Goal: Task Accomplishment & Management: Complete application form

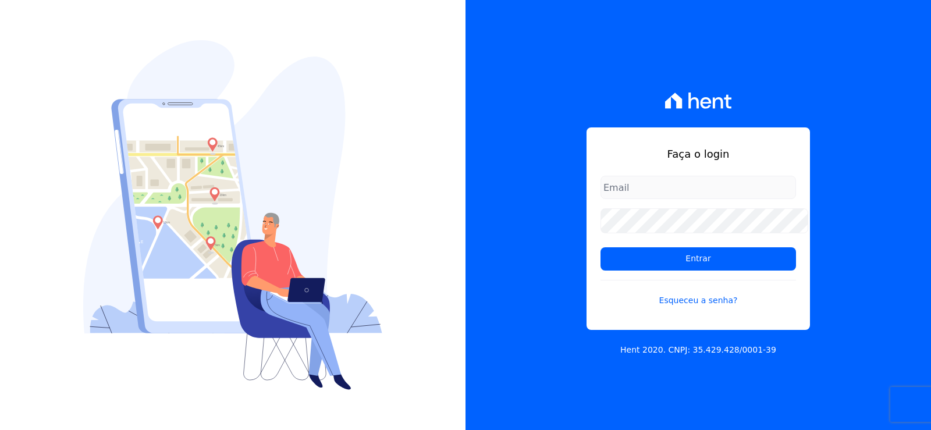
click at [660, 176] on input "email" at bounding box center [697, 187] width 195 height 23
type input "cabralempreendimentoscomercial@gmail.com"
click at [664, 185] on input "cabralempreendimentoscomercial@gmail.com" at bounding box center [697, 187] width 195 height 23
click at [590, 156] on div "Faça o login cabralempreendimentoscomercial@gmail.com Entrar Esqueceu a senha?" at bounding box center [697, 228] width 223 height 202
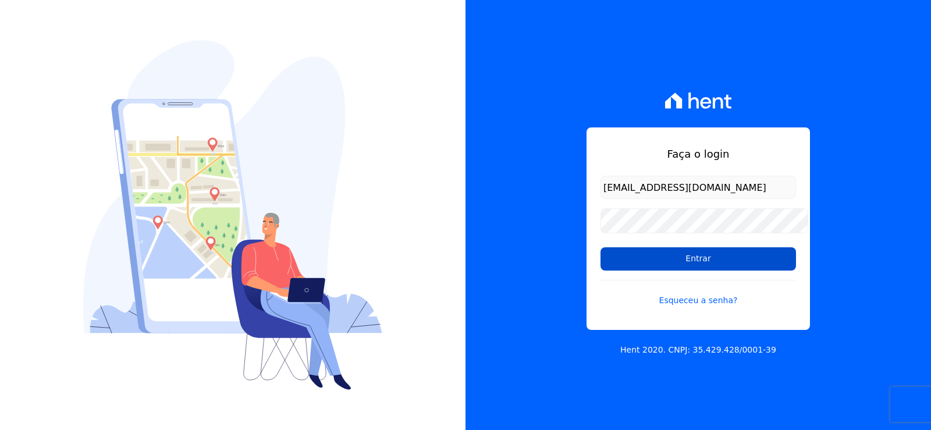
click at [682, 266] on input "Entrar" at bounding box center [697, 258] width 195 height 23
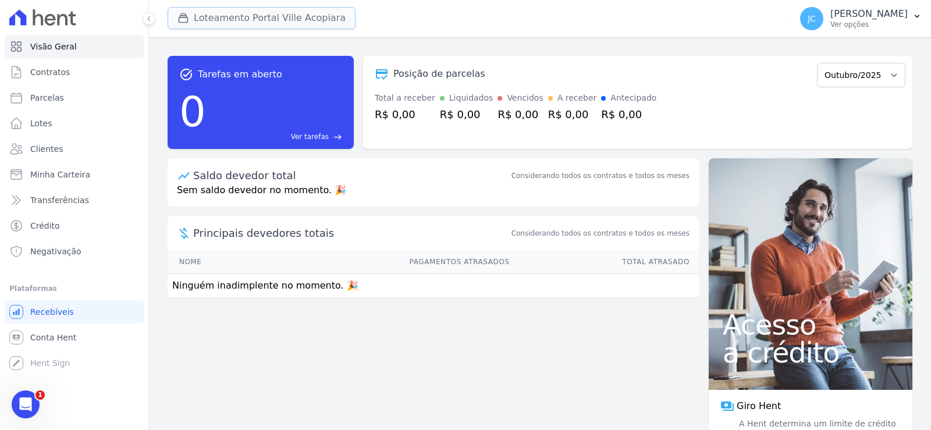
click at [258, 23] on button "Loteamento Portal Ville Acopiara" at bounding box center [262, 18] width 188 height 22
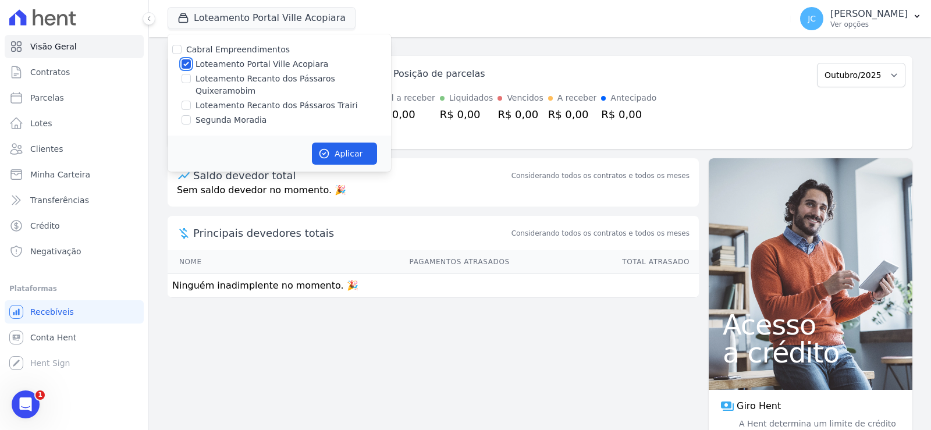
click at [191, 67] on input "Loteamento Portal Ville Acopiara" at bounding box center [186, 63] width 9 height 9
checkbox input "false"
click at [191, 83] on input "Loteamento Recanto dos Pássaros Quixeramobim" at bounding box center [186, 78] width 9 height 9
checkbox input "true"
click at [377, 147] on button "Aplicar" at bounding box center [344, 154] width 65 height 22
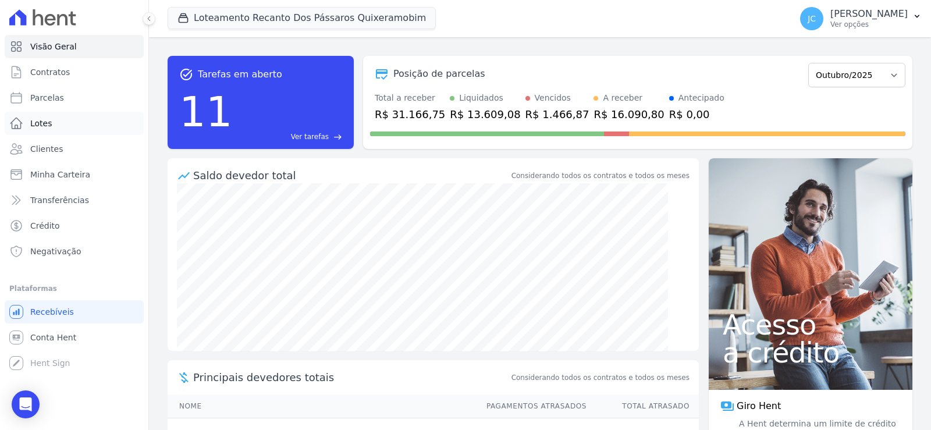
click at [50, 127] on span "Lotes" at bounding box center [41, 124] width 22 height 12
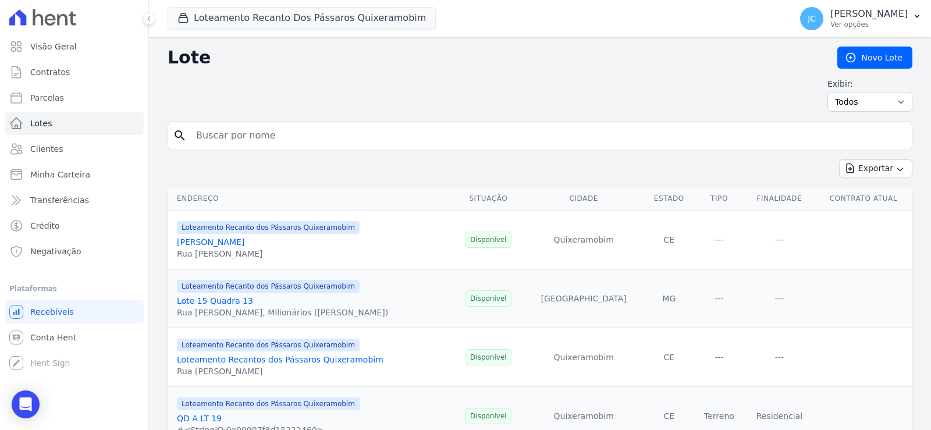
click at [266, 147] on input "search" at bounding box center [548, 135] width 718 height 23
type input "28"
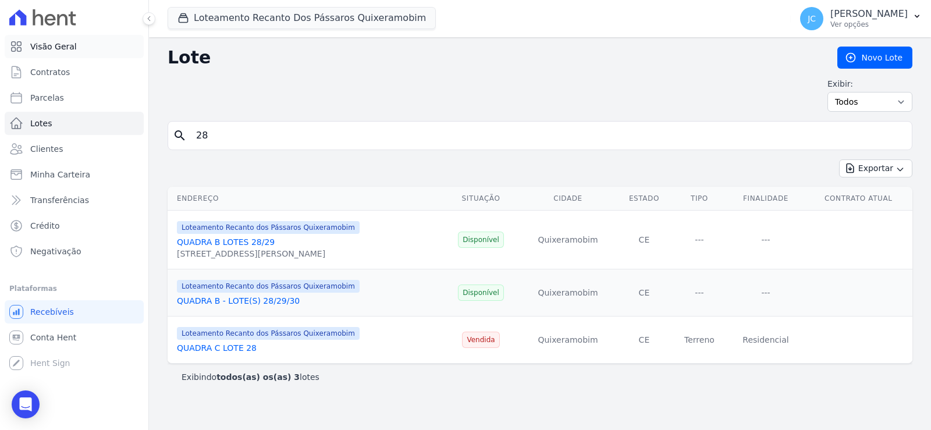
click at [70, 44] on span "Visão Geral" at bounding box center [53, 47] width 47 height 12
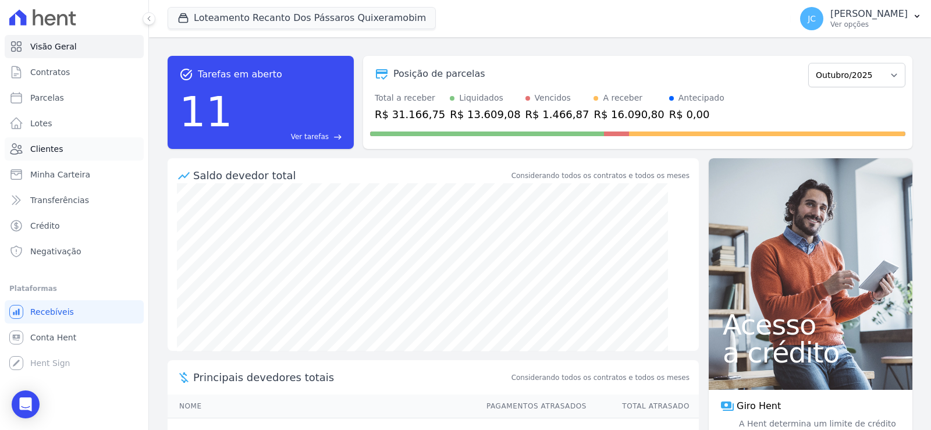
click at [59, 155] on span "Clientes" at bounding box center [46, 149] width 33 height 12
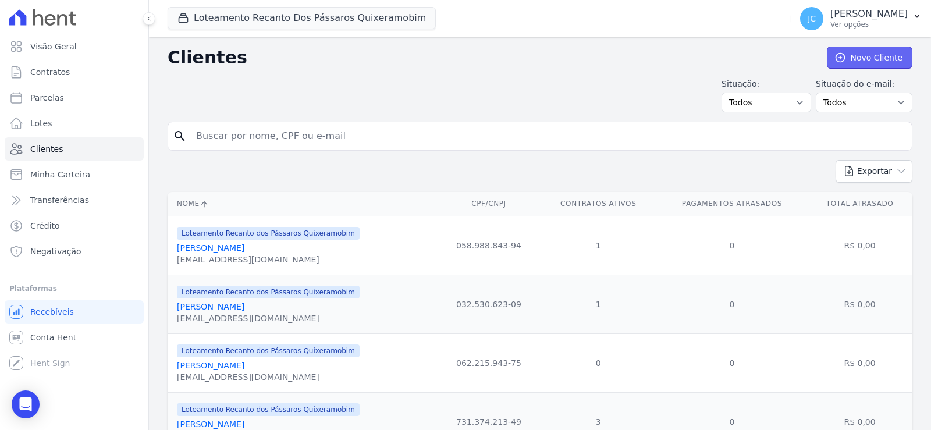
click at [861, 65] on link "Novo Cliente" at bounding box center [870, 58] width 86 height 22
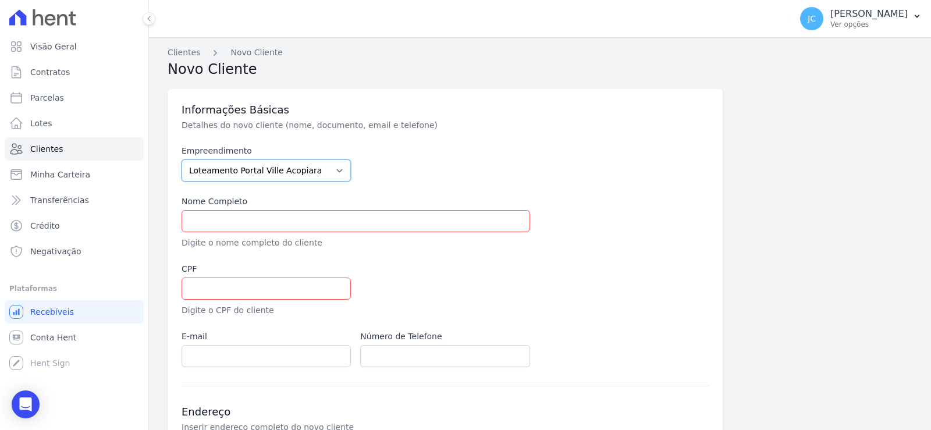
click at [251, 182] on select "Loteamento Portal Ville Acopiara Loteamento Recanto dos Pássaros Quixeramobim L…" at bounding box center [266, 170] width 169 height 22
select select "680c1bfe-1e9a-4ffe-9017-886ab10875cd"
click at [193, 169] on select "Loteamento Portal Ville Acopiara Loteamento Recanto dos Pássaros Quixeramobim L…" at bounding box center [266, 170] width 169 height 22
click at [250, 232] on input "text" at bounding box center [356, 221] width 348 height 22
paste input "ANTONIA SAMARA FERNADES DE ARAUJO"
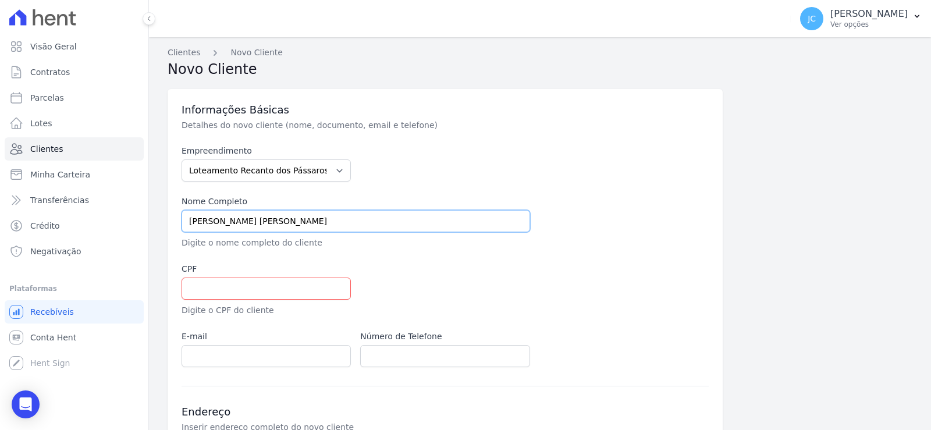
click at [302, 231] on input "ANTONIA SAMARA FERNADES DE ARAUJO" at bounding box center [356, 221] width 348 height 22
type input "[PERSON_NAME] [PERSON_NAME]"
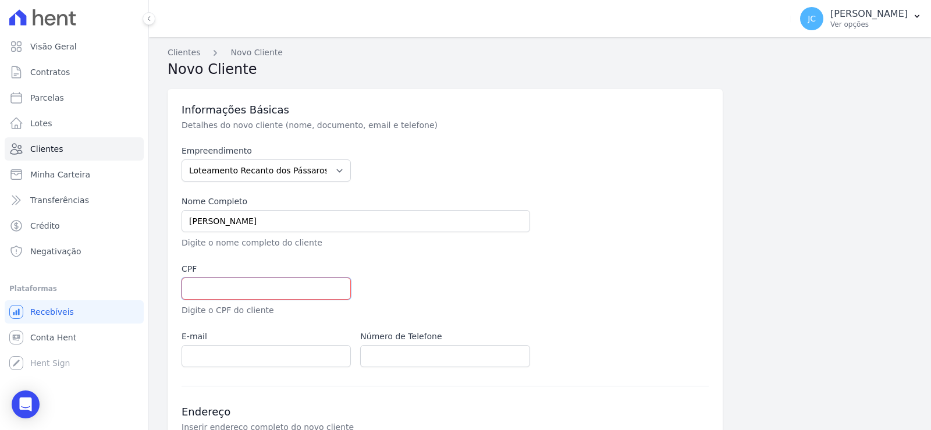
click at [312, 300] on input "text" at bounding box center [266, 289] width 169 height 22
click at [744, 222] on div "Informações Básicas Detalhes do novo cliente (nome, documento, email e telefone…" at bounding box center [540, 390] width 745 height 616
click at [246, 300] on input "text" at bounding box center [266, 289] width 169 height 22
paste input "052.625.643-56"
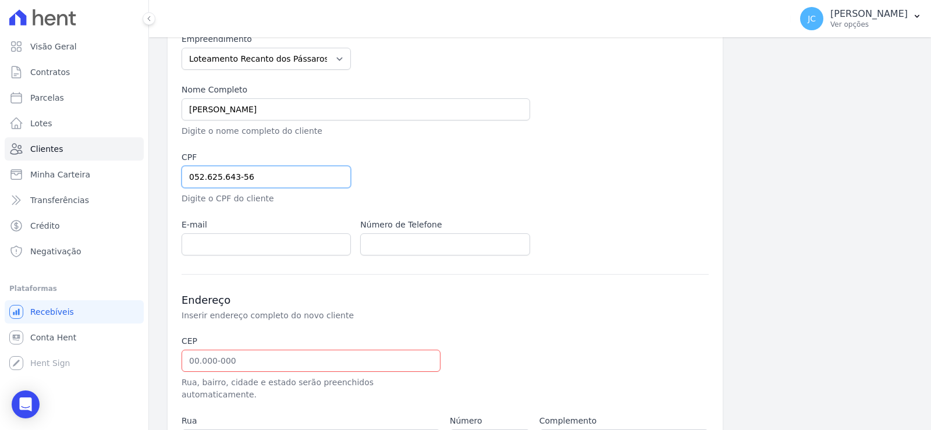
scroll to position [116, 0]
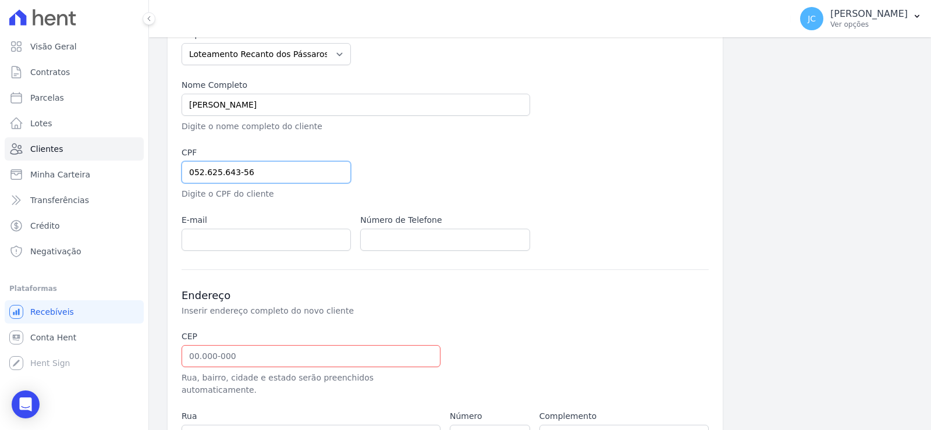
type input "052.625.643-56"
click at [226, 251] on input "email" at bounding box center [266, 240] width 169 height 22
paste input "samarafernadesjus@gmail.com"
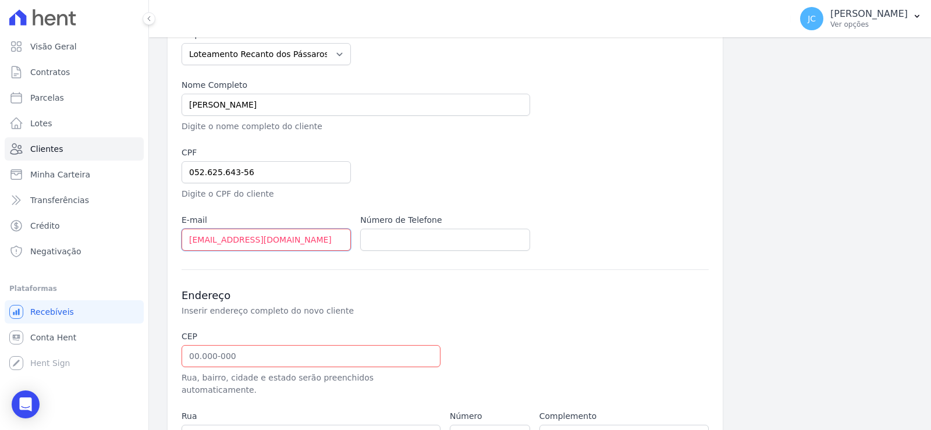
click at [250, 251] on input "samarafernadesjus@gmail.com" at bounding box center [266, 240] width 169 height 22
type input "[EMAIL_ADDRESS][DOMAIN_NAME]"
click at [593, 298] on div "Endereço Inserir endereço completo do novo cliente CEP Rua, bairro, cidade e es…" at bounding box center [445, 400] width 527 height 262
click at [406, 251] on input "text" at bounding box center [444, 240] width 169 height 22
paste input "(88) 98135-1496"
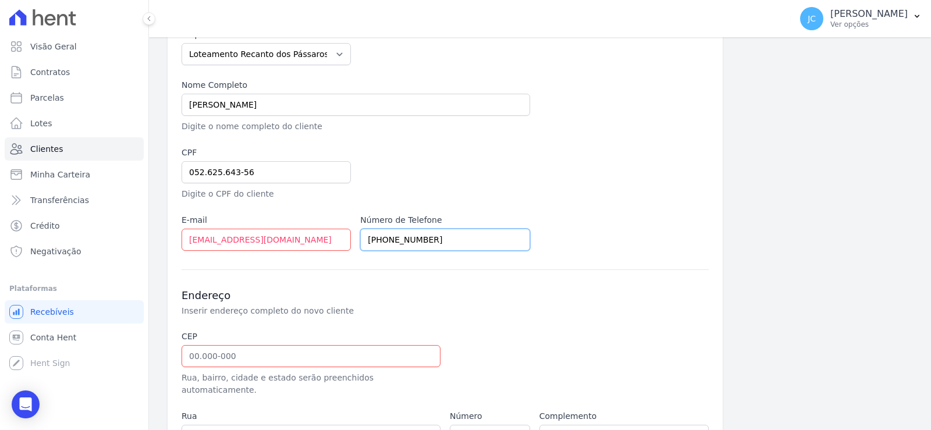
type input "(88) 98135-1496"
click at [473, 307] on div "Endereço Inserir endereço completo do novo cliente CEP Rua, bairro, cidade e es…" at bounding box center [445, 400] width 527 height 262
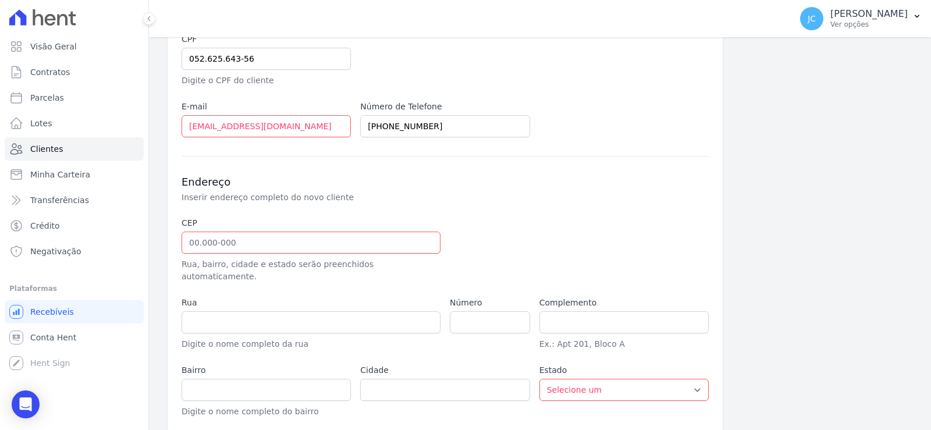
scroll to position [233, 0]
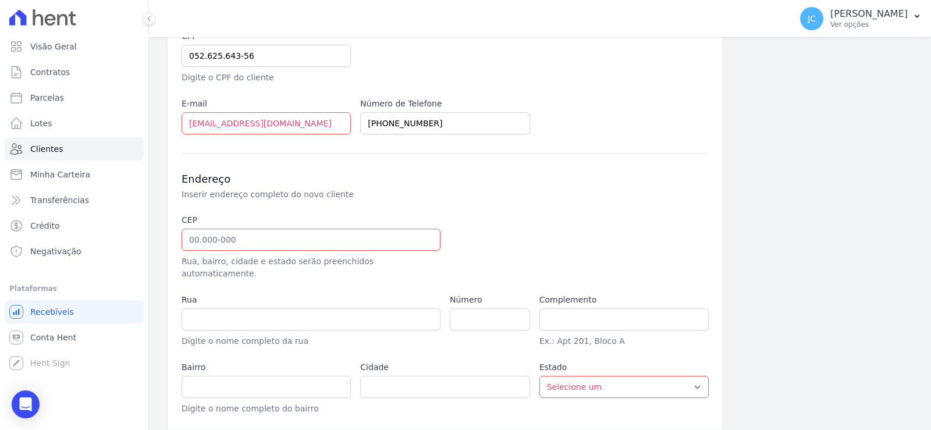
click at [248, 280] on p "Rua, bairro, cidade e estado serão preenchidos automaticamente." at bounding box center [311, 267] width 259 height 24
click at [255, 251] on input "text" at bounding box center [311, 240] width 259 height 22
paste input "63.800-000"
type input "63.800-000"
click at [617, 192] on div "Endereço Inserir endereço completo do novo cliente CEP 63.800-000 Rua, bairro, …" at bounding box center [445, 284] width 527 height 262
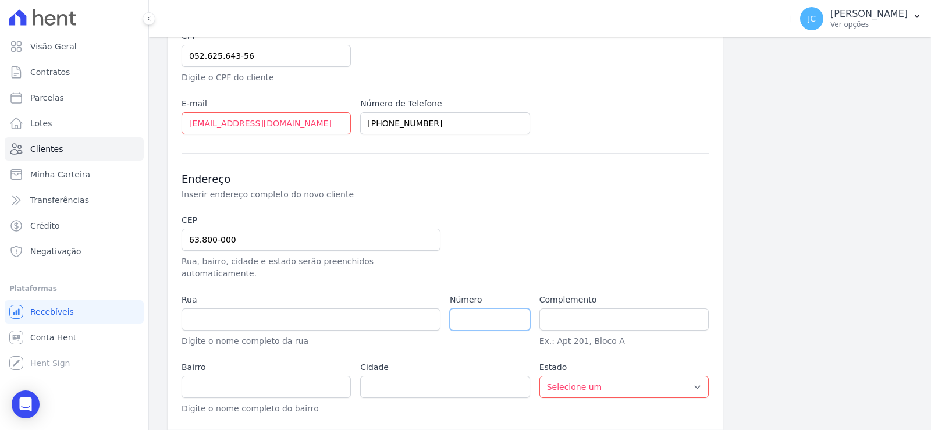
type input "Quixeramobim"
select select "CE"
click at [218, 330] on input "text" at bounding box center [311, 319] width 259 height 22
paste input "RUA EDNIR PINTO FERREIRA"
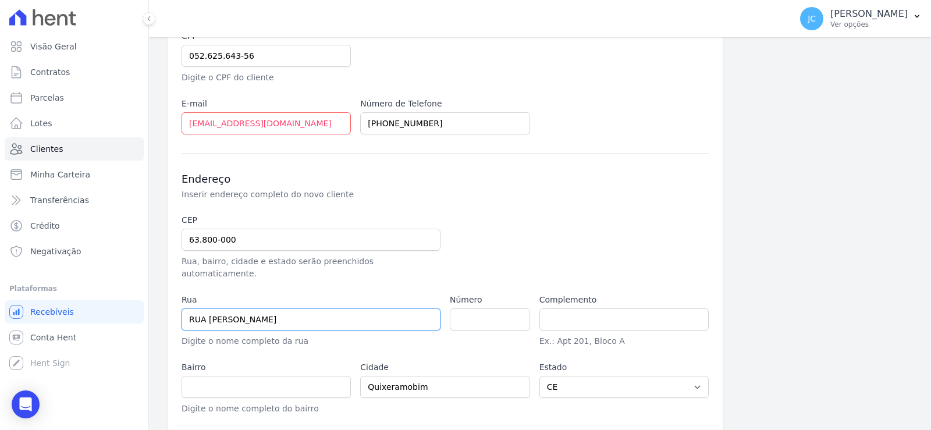
type input "RUA EDNIR PINTO FERREIRA"
click at [503, 330] on input "number" at bounding box center [490, 319] width 80 height 22
paste input "15"
type input "15"
click at [226, 398] on input "text" at bounding box center [266, 387] width 169 height 22
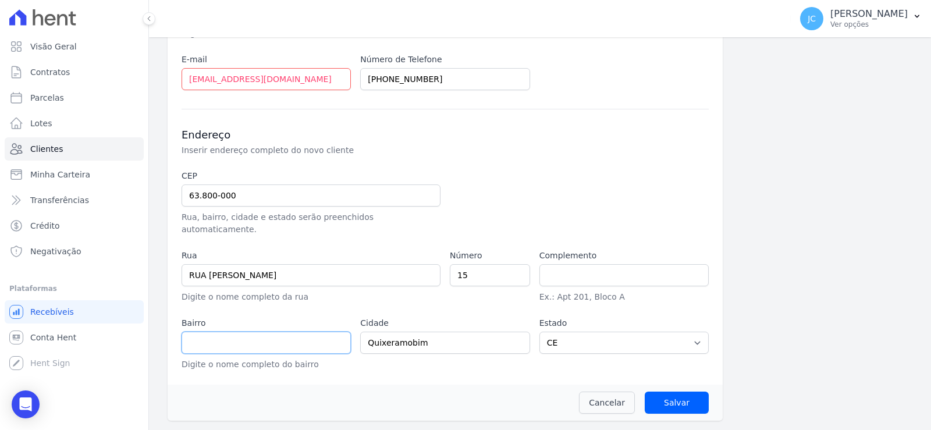
scroll to position [308, 0]
paste input "EDMILSON CORREIA DE VASCONCELOSS"
type input "EDMILSON CORREIA DE VASCONCELOS"
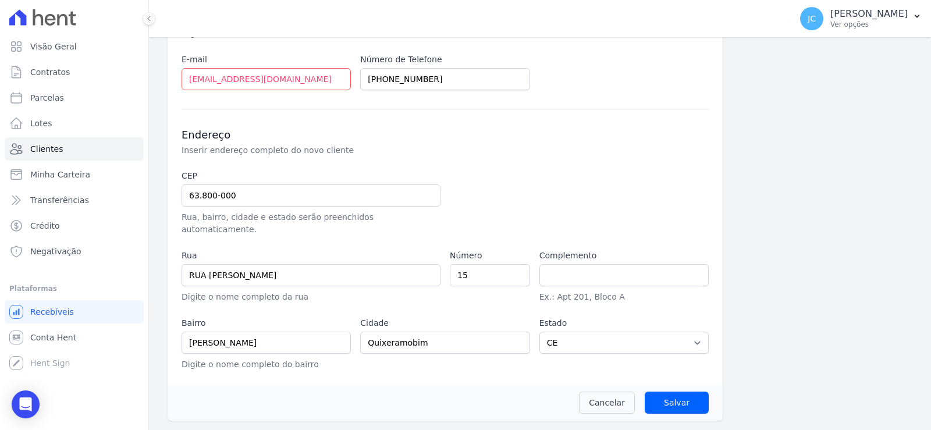
click at [828, 325] on div "Informações Básicas Detalhes do novo cliente (nome, documento, email e telefone…" at bounding box center [540, 113] width 745 height 616
click at [686, 399] on input "Salvar" at bounding box center [677, 403] width 64 height 22
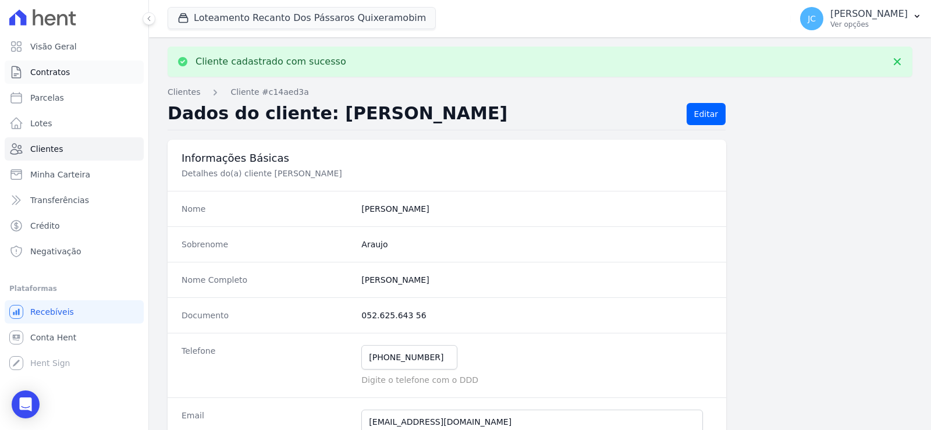
click at [54, 78] on span "Contratos" at bounding box center [50, 72] width 40 height 12
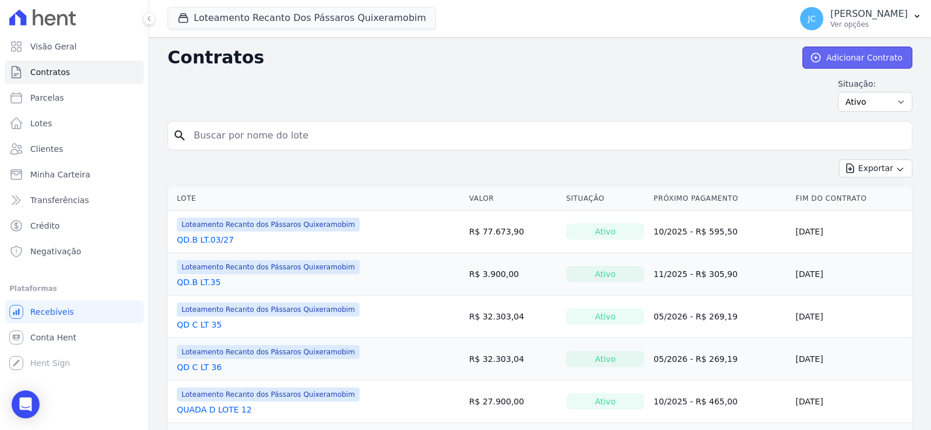
click at [867, 58] on link "Adicionar Contrato" at bounding box center [857, 58] width 110 height 22
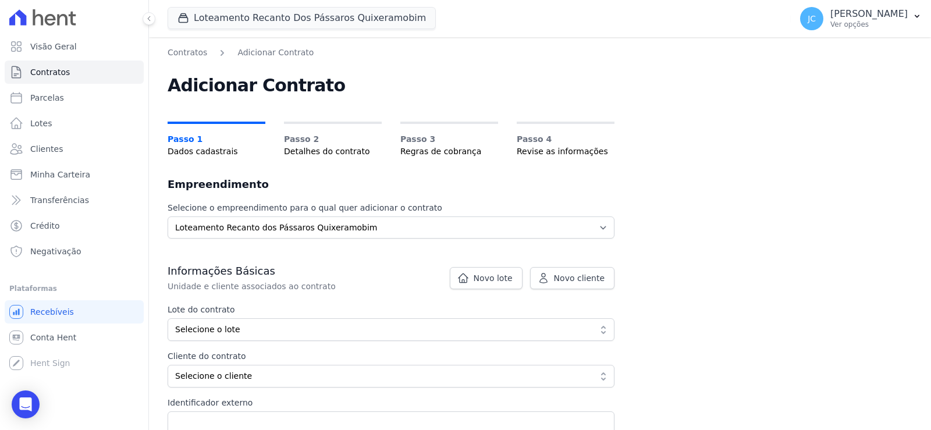
scroll to position [116, 0]
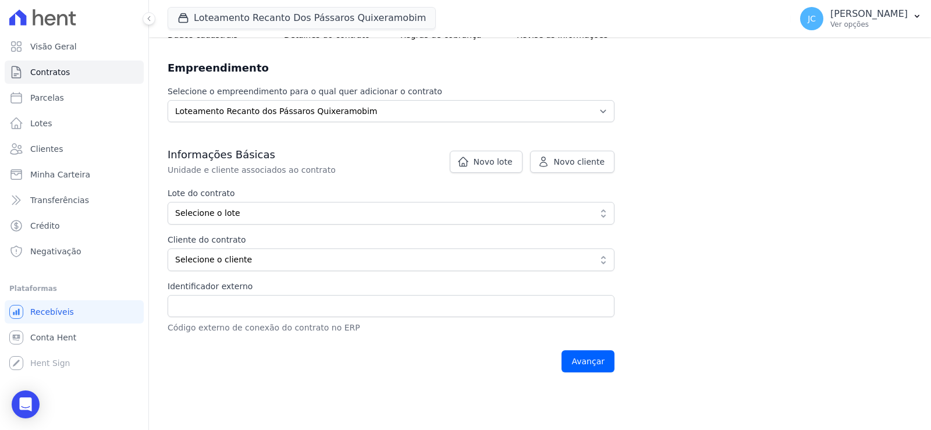
click at [247, 249] on div "Lote do contrato Selecione o lote Mostrando os 30 lotes sem contrato ativo mais…" at bounding box center [391, 229] width 447 height 84
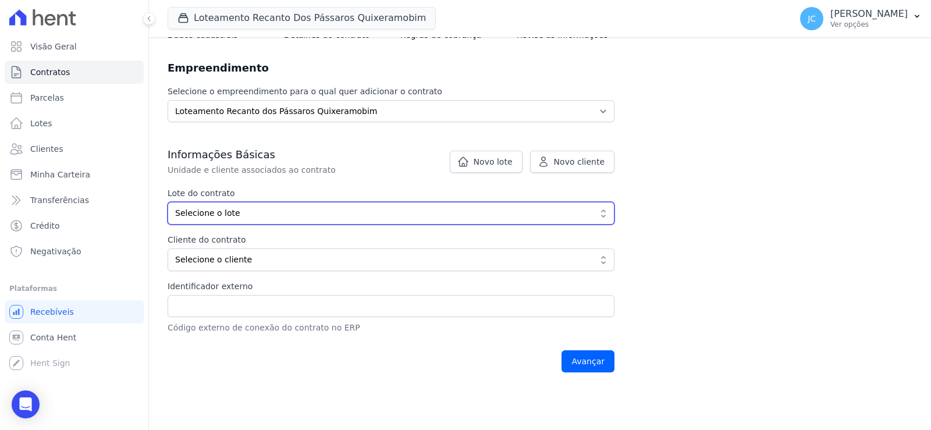
click at [250, 219] on span "Selecione o lote" at bounding box center [382, 213] width 415 height 12
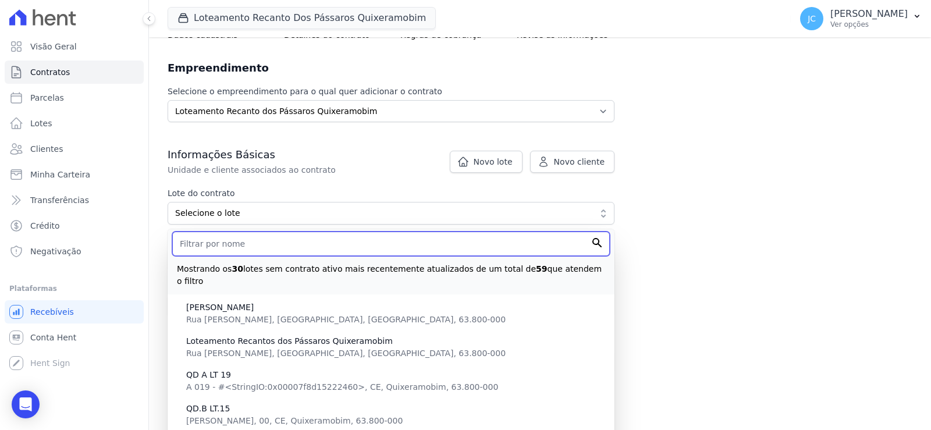
click at [258, 256] on input "text" at bounding box center [391, 244] width 438 height 24
type input "28"
click at [561, 350] on input "Avançar" at bounding box center [587, 361] width 53 height 22
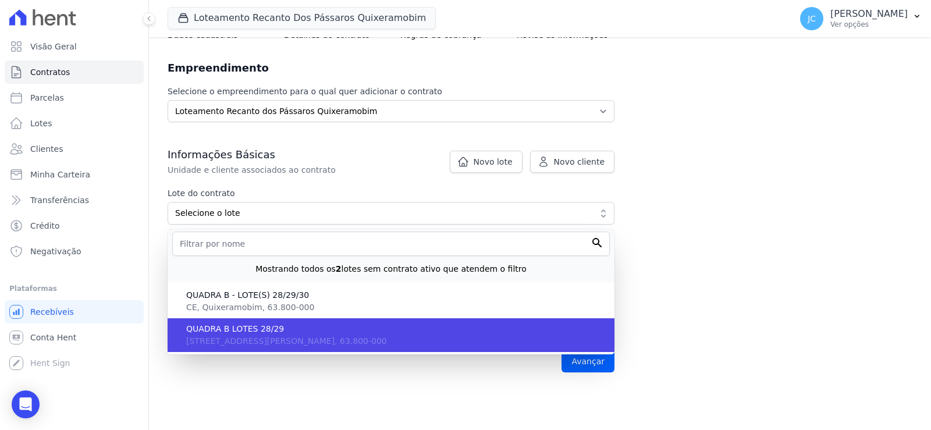
click at [264, 346] on span "Rua Francisca Helba Ferreira Almeida, 00, CE, Quixeramobim, 63.800-000" at bounding box center [286, 340] width 201 height 9
type input "999737b5-652f-413c-9d04-596d3faeceb0"
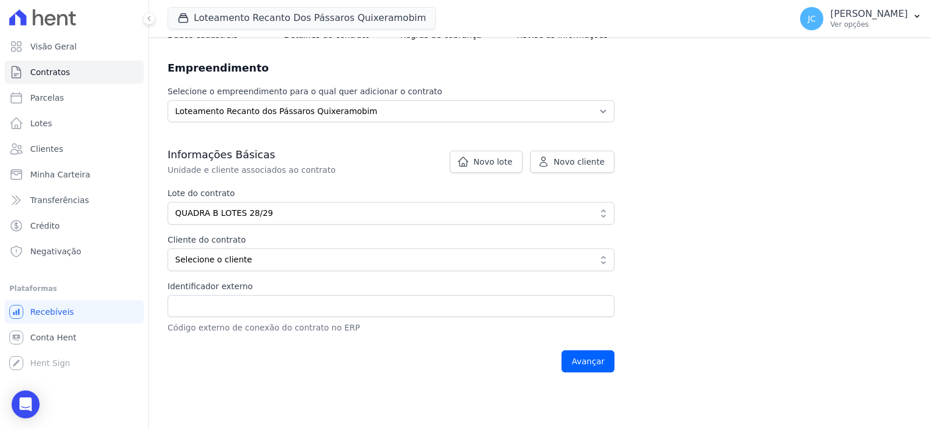
scroll to position [233, 0]
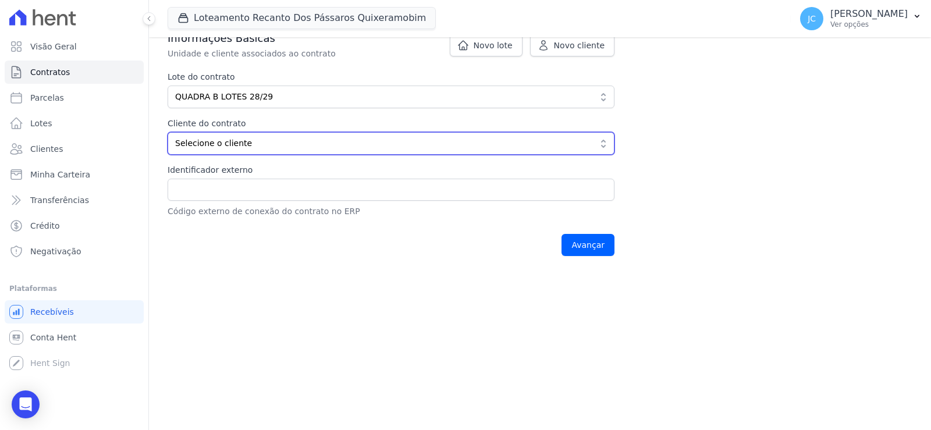
click at [233, 150] on span "Selecione o cliente" at bounding box center [382, 143] width 415 height 12
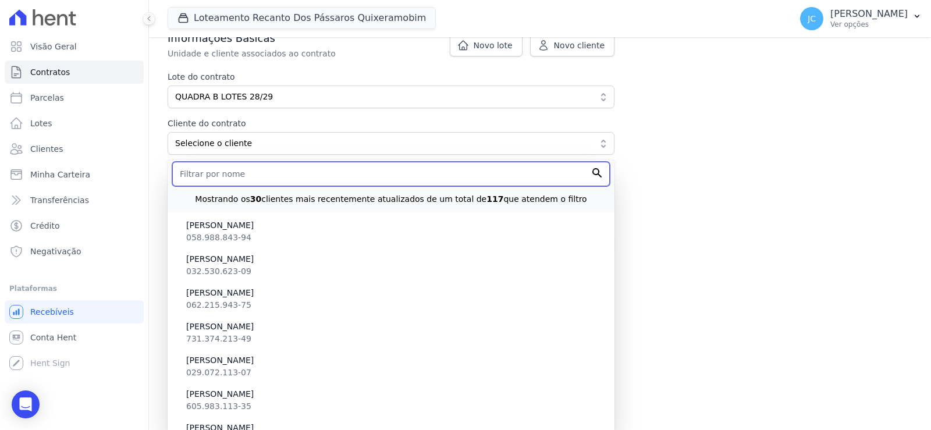
click at [237, 186] on input "text" at bounding box center [391, 174] width 438 height 24
paste input "EDMILSON CORREIA DE VASCONCELOSS"
type input "EDMILSON CORREIA DE VASCONCELOSS"
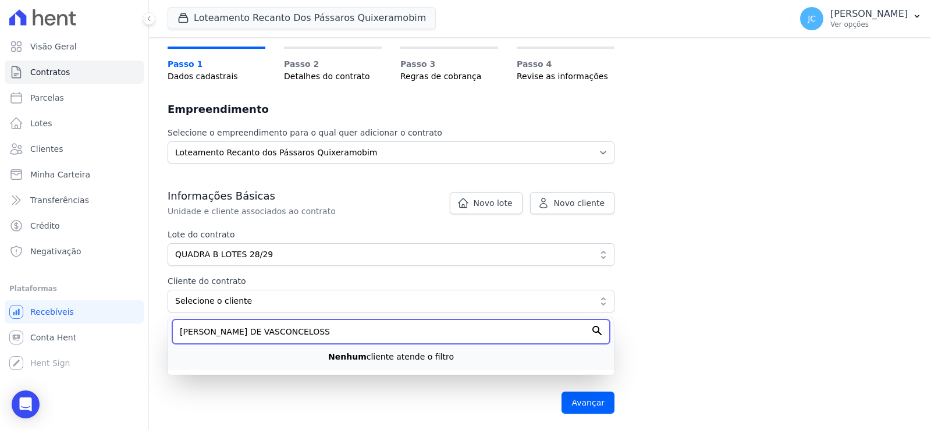
scroll to position [106, 0]
drag, startPoint x: 362, startPoint y: 330, endPoint x: 0, endPoint y: 357, distance: 363.4
click at [0, 357] on div "Visão Geral Contratos Parcelas Lotes Clientes Minha Carteira Transferências Cré…" at bounding box center [465, 215] width 931 height 430
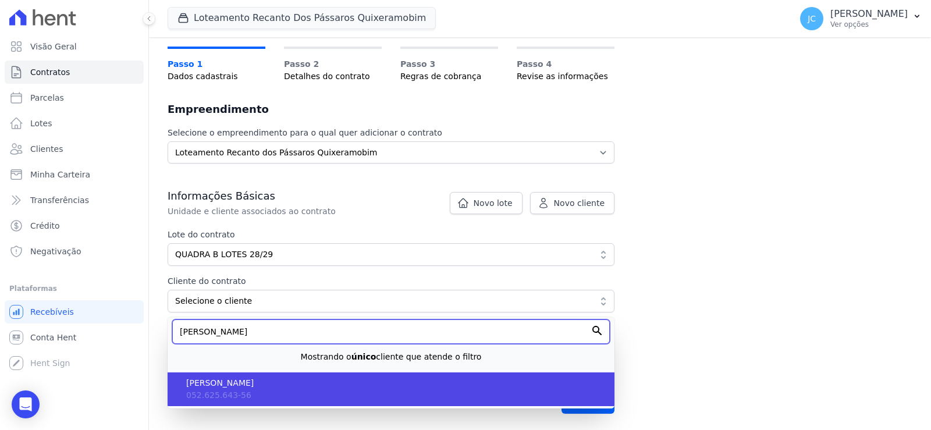
type input "antonia sama"
click at [275, 378] on span "[PERSON_NAME] [PERSON_NAME]" at bounding box center [395, 383] width 419 height 12
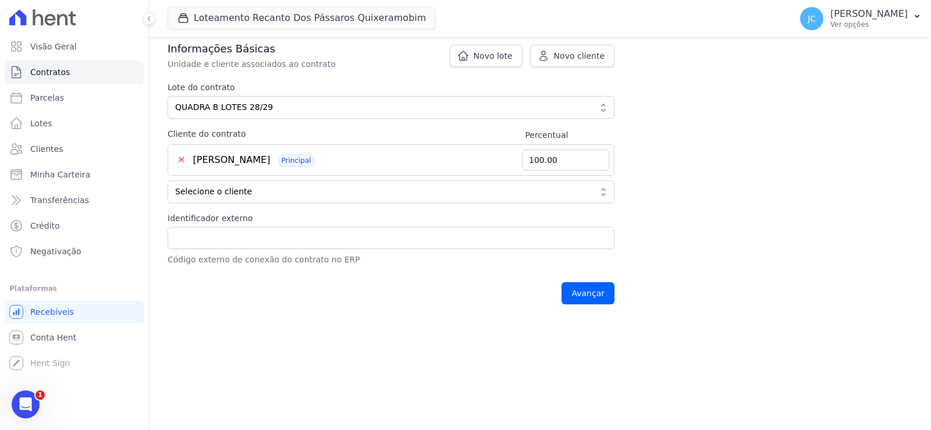
scroll to position [204, 0]
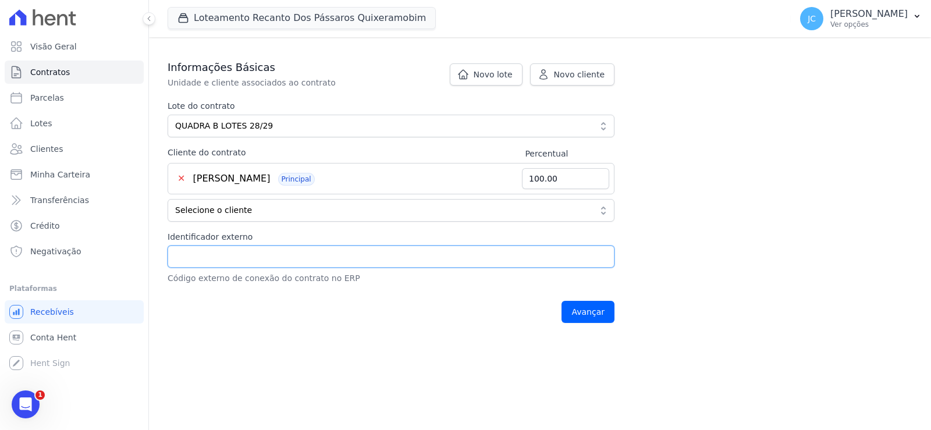
click at [191, 268] on input "Identificador externo" at bounding box center [391, 257] width 447 height 22
paste input "0197"
type input "0197"
click at [614, 323] on input "Avançar" at bounding box center [587, 312] width 53 height 22
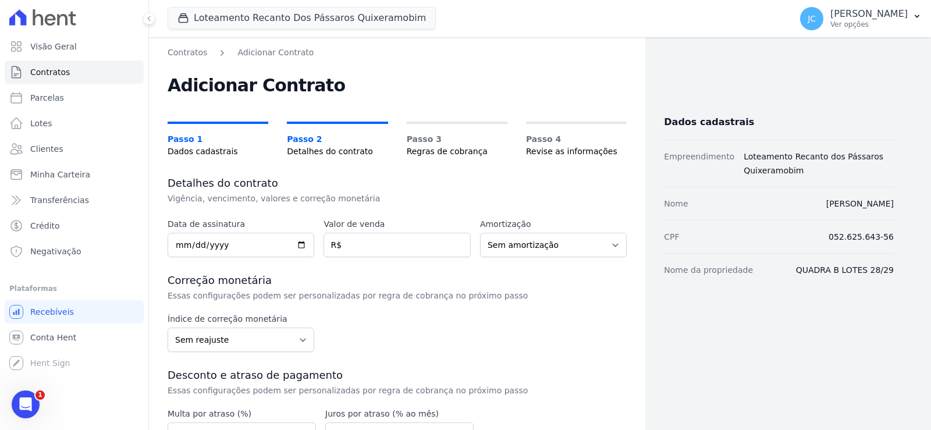
scroll to position [58, 0]
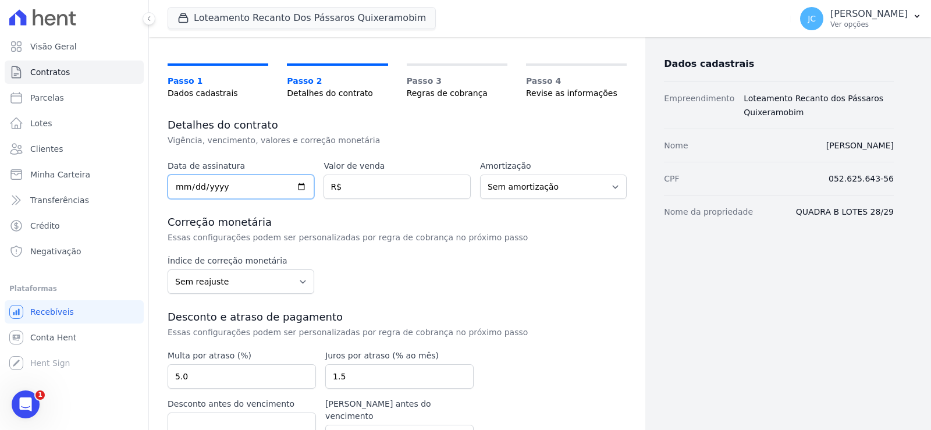
click at [304, 199] on input "date" at bounding box center [241, 187] width 147 height 24
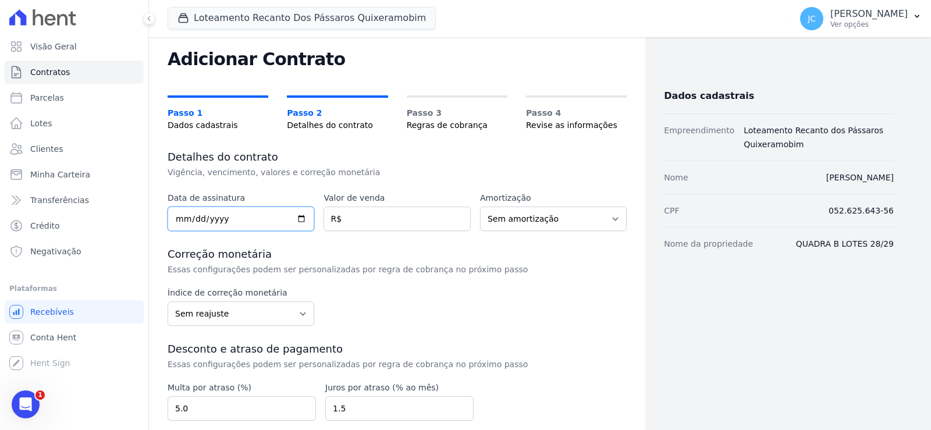
scroll to position [0, 0]
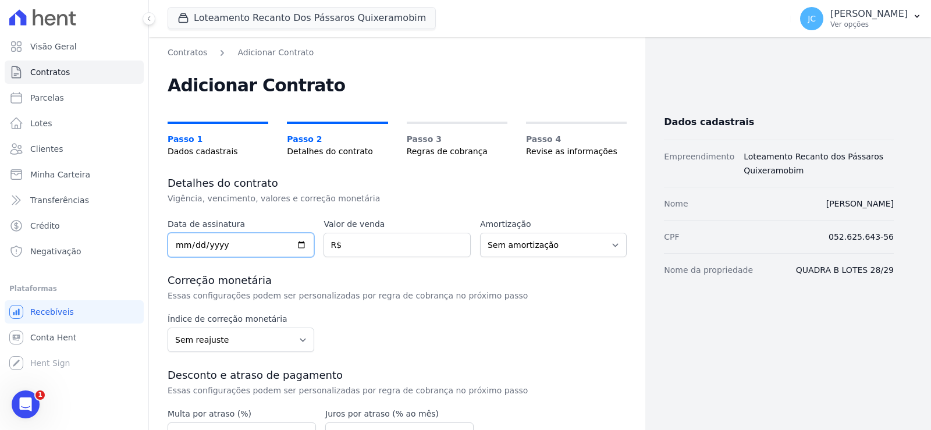
click at [304, 257] on input "date" at bounding box center [241, 245] width 147 height 24
click at [245, 257] on input "date" at bounding box center [241, 245] width 147 height 24
click at [308, 256] on input "date" at bounding box center [241, 245] width 147 height 24
type input "2025-10-10"
click at [380, 257] on input "number" at bounding box center [396, 245] width 147 height 24
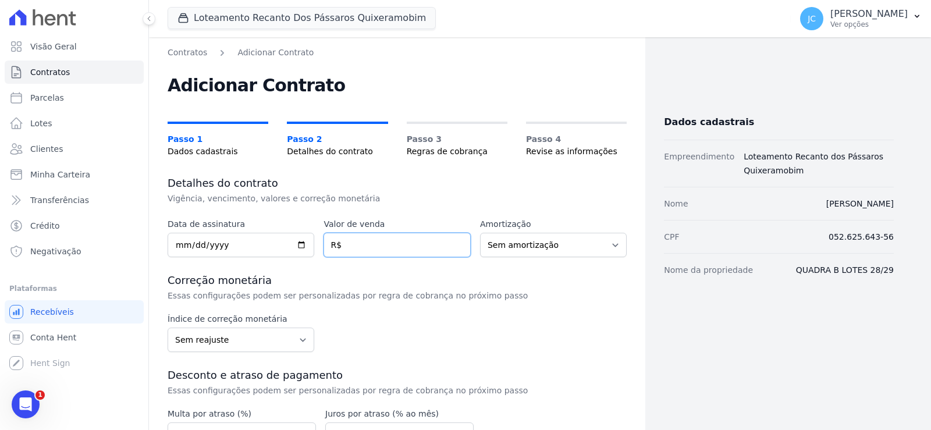
paste input "72.61560"
click at [364, 257] on input "72.61560" at bounding box center [396, 245] width 147 height 24
click at [361, 257] on input "72.61560" at bounding box center [396, 245] width 147 height 24
click at [373, 257] on input "7261560" at bounding box center [396, 245] width 147 height 24
type input "72615.60"
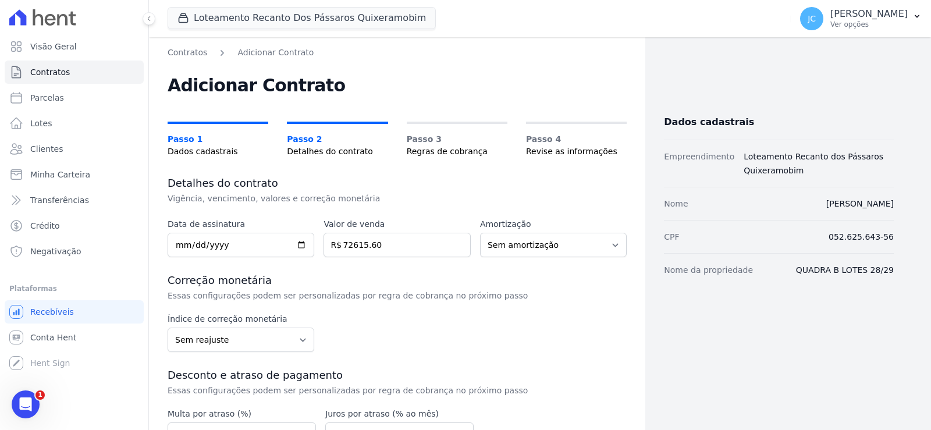
click at [496, 325] on div "Data de assinatura 2025-10-10 Valor de venda 72615.60 R$ Amortização Sem amorti…" at bounding box center [397, 384] width 459 height 332
click at [515, 251] on select "Sem amortização Price Sac" at bounding box center [553, 245] width 147 height 24
click at [559, 204] on p "Vigência, vencimento, valores e correção monetária" at bounding box center [363, 199] width 391 height 12
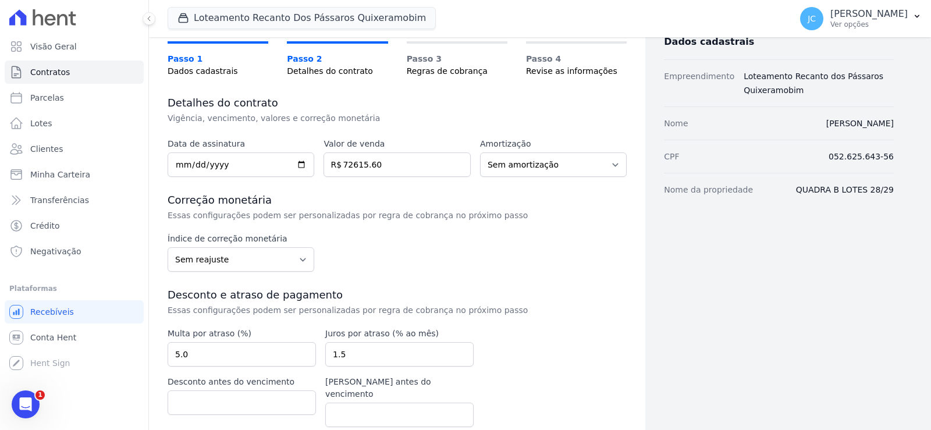
scroll to position [116, 0]
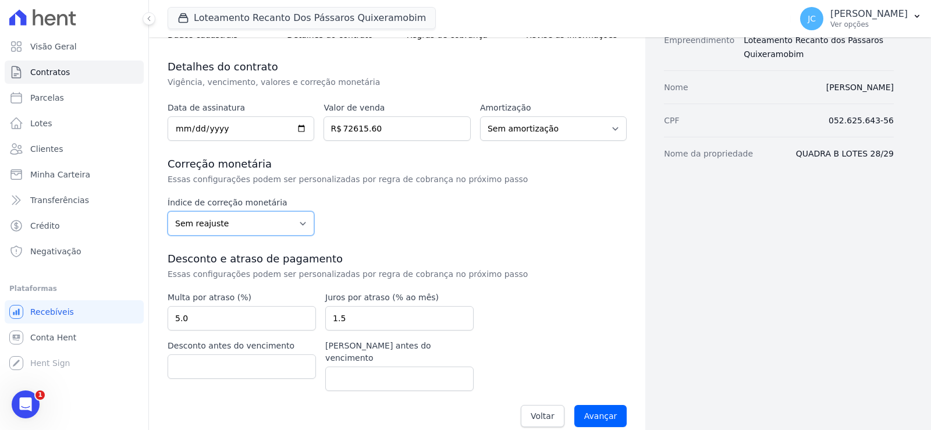
click at [250, 236] on select "Sem reajuste Média dos últimos 12 meses acumulado de INCCM Média dos últimos 12…" at bounding box center [241, 223] width 147 height 24
select select "ipca"
click at [178, 231] on select "Sem reajuste Média dos últimos 12 meses acumulado de INCCM Média dos últimos 12…" at bounding box center [241, 223] width 147 height 24
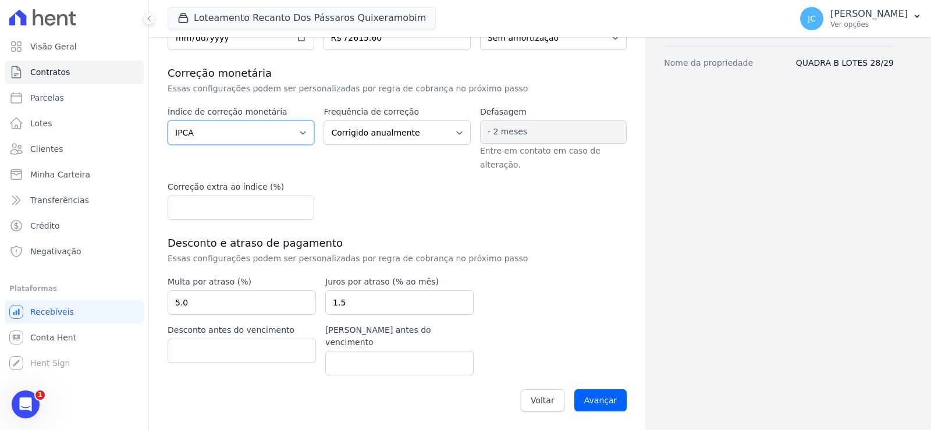
scroll to position [233, 0]
click at [595, 396] on input "Avançar" at bounding box center [600, 400] width 53 height 22
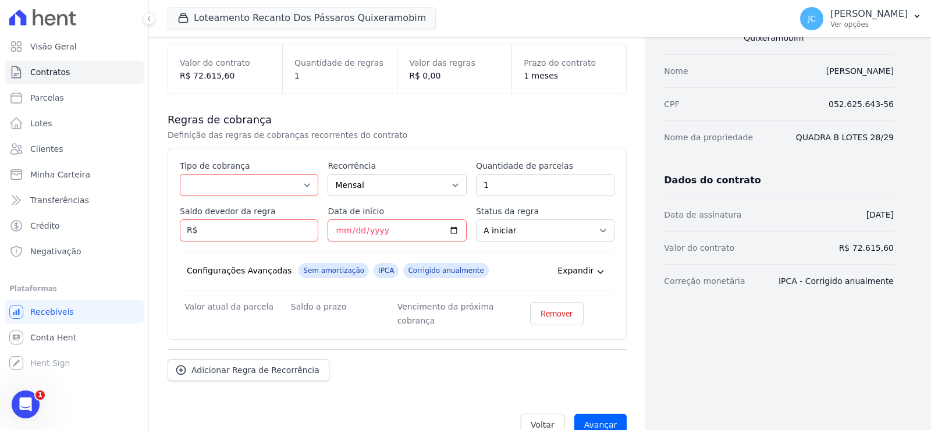
scroll to position [175, 0]
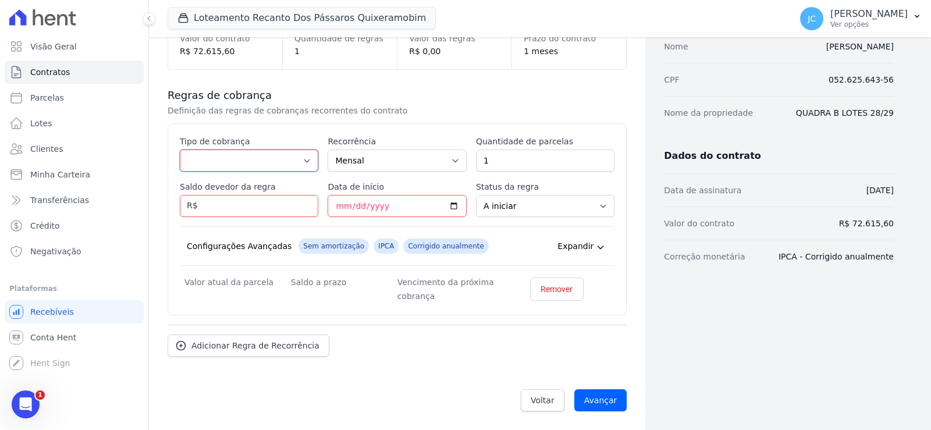
click at [262, 161] on select "Parcela Normal Entrada Sinal Intercalada Chaves Pré-chaves Pós-chaves Impostos …" at bounding box center [249, 161] width 138 height 22
select select "standard"
click at [191, 151] on select "Parcela Normal Entrada Sinal Intercalada Chaves Pré-chaves Pós-chaves Impostos …" at bounding box center [249, 161] width 138 height 22
click at [255, 158] on select "Parcela Normal Entrada Sinal Intercalada Chaves Pré-chaves Pós-chaves Impostos …" at bounding box center [249, 161] width 138 height 22
click at [191, 151] on select "Parcela Normal Entrada Sinal Intercalada Chaves Pré-chaves Pós-chaves Impostos …" at bounding box center [249, 161] width 138 height 22
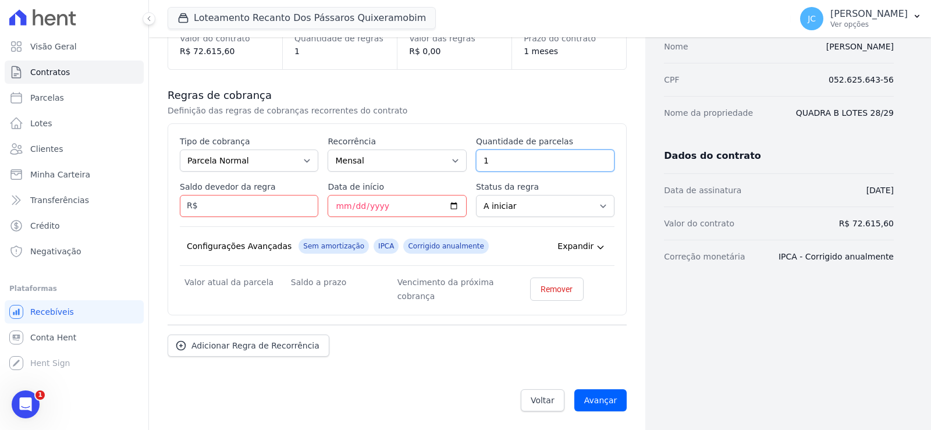
click at [517, 164] on input "1" at bounding box center [545, 161] width 138 height 22
type input "120"
click at [749, 371] on div "Dados cadastrais Empreendimento Loteamento Recanto dos Pássaros Quixeramobim No…" at bounding box center [769, 154] width 248 height 531
click at [253, 215] on input "Saldo devedor da regra" at bounding box center [249, 206] width 138 height 22
paste input "72.61560"
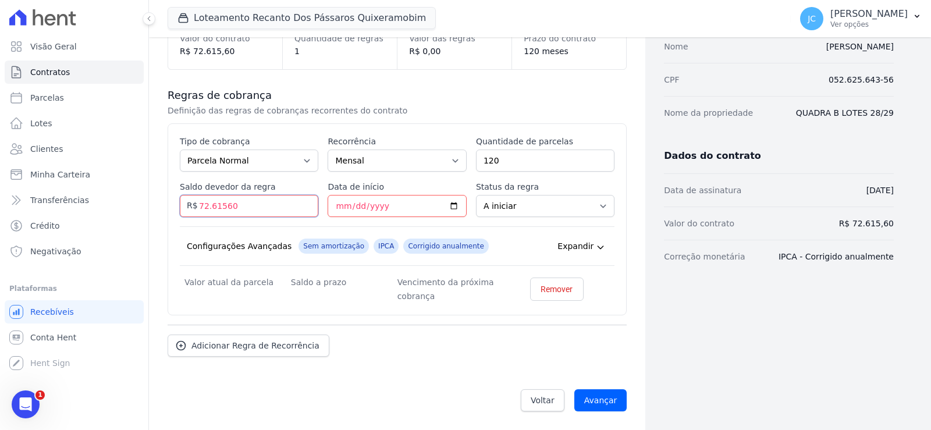
click at [224, 209] on input "72.61560" at bounding box center [249, 206] width 138 height 22
click at [234, 208] on input "7261560" at bounding box center [249, 206] width 138 height 22
type input "72615.60"
click at [827, 336] on div "Dados cadastrais Empreendimento Loteamento Recanto dos Pássaros Quixeramobim No…" at bounding box center [769, 154] width 248 height 531
click at [569, 208] on select "A iniciar Em aberto" at bounding box center [545, 206] width 138 height 22
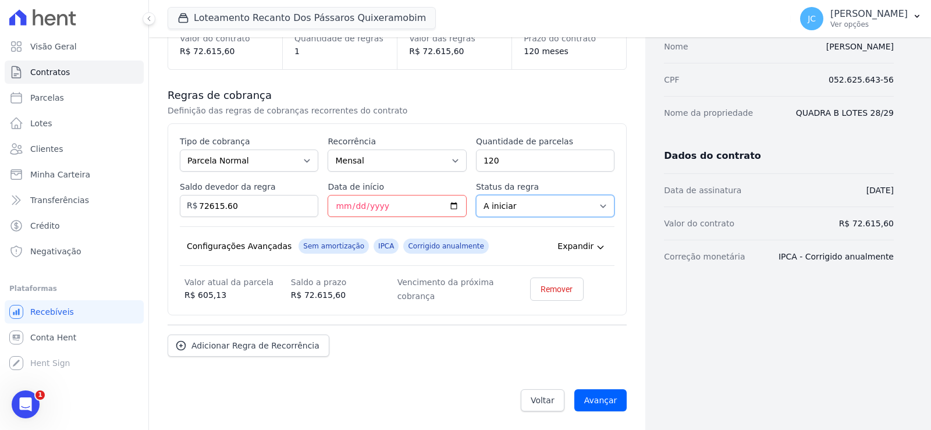
click at [476, 199] on select "A iniciar Em aberto" at bounding box center [545, 206] width 138 height 22
click at [447, 207] on input "Data de início" at bounding box center [397, 206] width 138 height 22
click at [388, 212] on input "Data de início" at bounding box center [397, 206] width 138 height 22
click at [412, 214] on input "Data de início" at bounding box center [397, 206] width 138 height 22
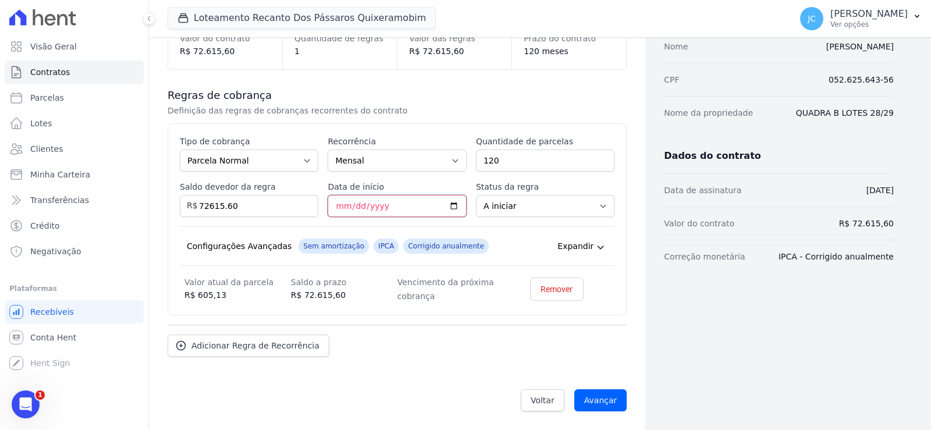
click at [393, 217] on input "Data de início" at bounding box center [397, 206] width 138 height 22
click at [410, 207] on input "Data de início" at bounding box center [397, 206] width 138 height 22
click at [411, 216] on input "Data de início" at bounding box center [397, 206] width 138 height 22
click at [456, 210] on input "Data de início" at bounding box center [397, 206] width 138 height 22
click at [389, 217] on input "Data de início" at bounding box center [397, 206] width 138 height 22
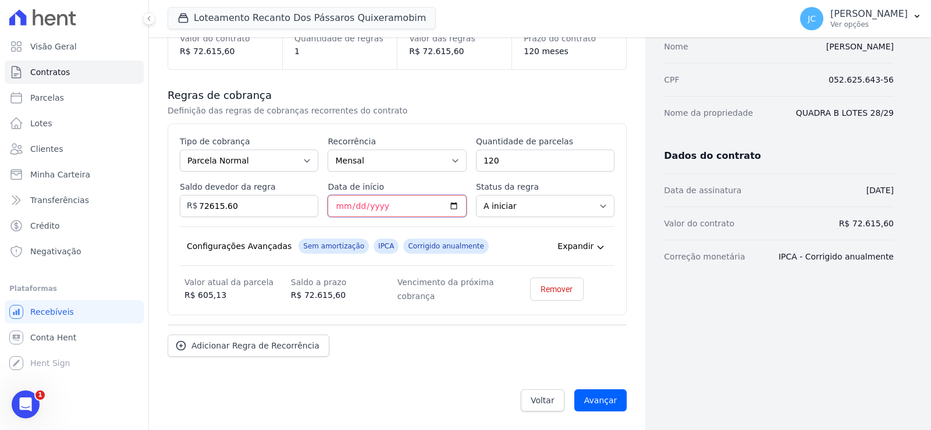
drag, startPoint x: 410, startPoint y: 215, endPoint x: 471, endPoint y: 214, distance: 61.1
click at [411, 215] on input "Data de início" at bounding box center [397, 206] width 138 height 22
click at [450, 212] on input "Data de início" at bounding box center [397, 206] width 138 height 22
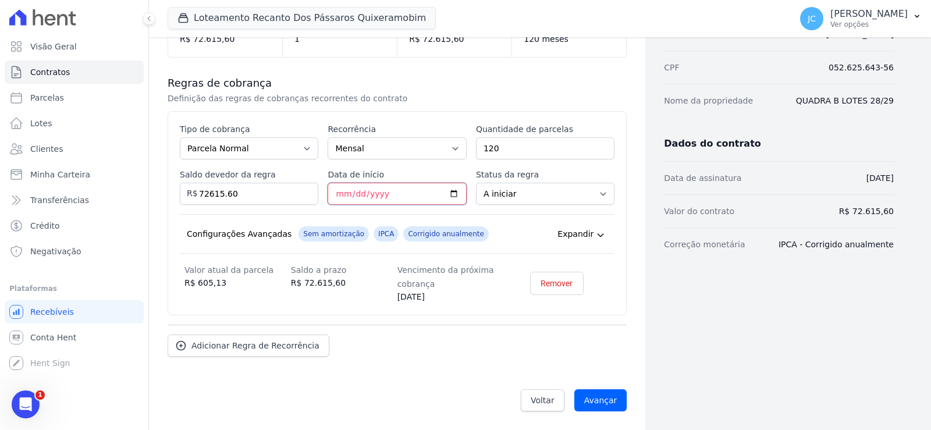
type input "2026-02-25"
click at [591, 403] on input "Avançar" at bounding box center [600, 400] width 53 height 22
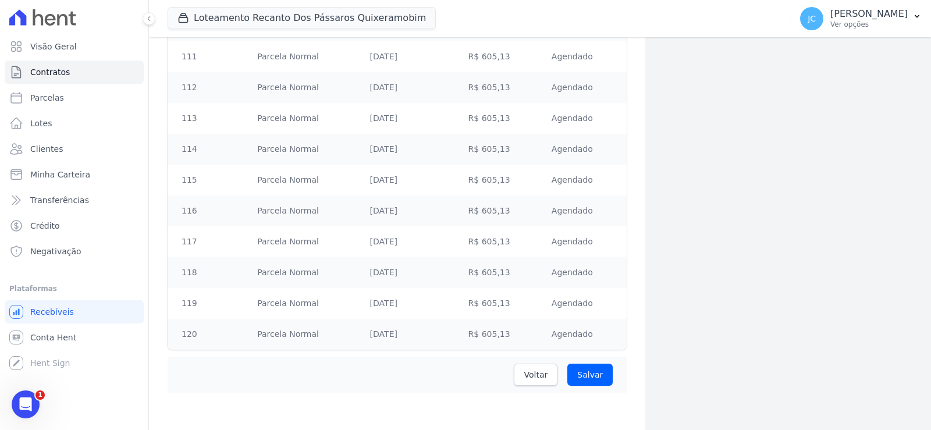
scroll to position [3848, 0]
click at [584, 373] on input "Salvar" at bounding box center [589, 375] width 45 height 22
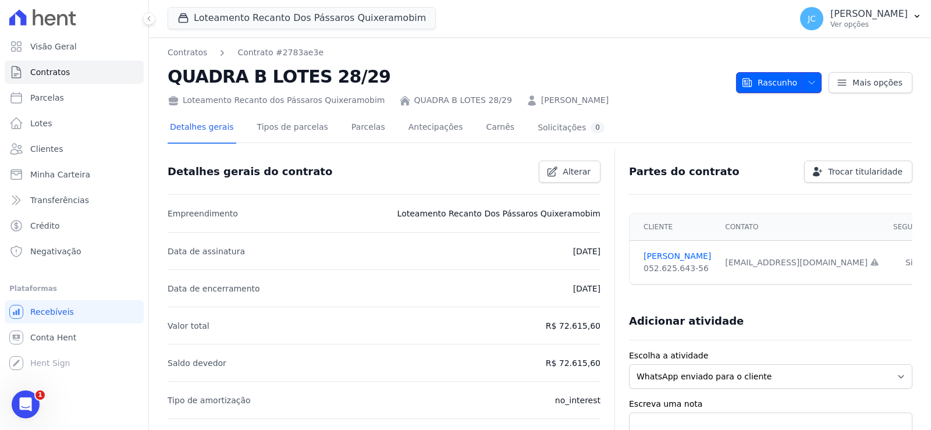
click at [778, 86] on span "Rascunho" at bounding box center [769, 82] width 56 height 21
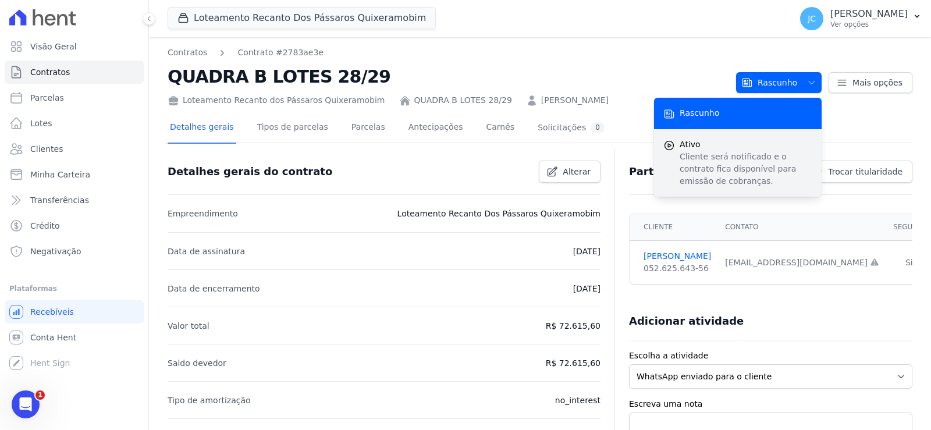
click at [655, 164] on div "Ativo Cliente será notificado e o contrato fica disponível para emissão de cobr…" at bounding box center [738, 162] width 168 height 67
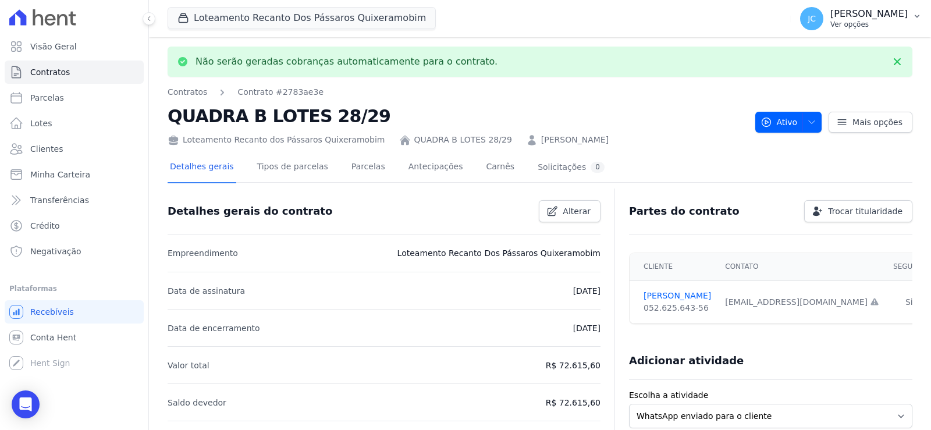
click at [863, 23] on p "Ver opções" at bounding box center [868, 24] width 77 height 9
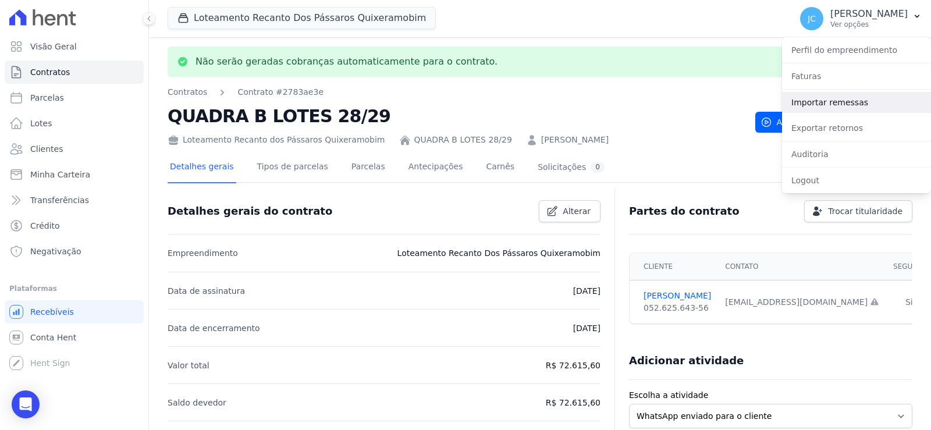
click at [837, 113] on link "Importar remessas" at bounding box center [856, 102] width 149 height 21
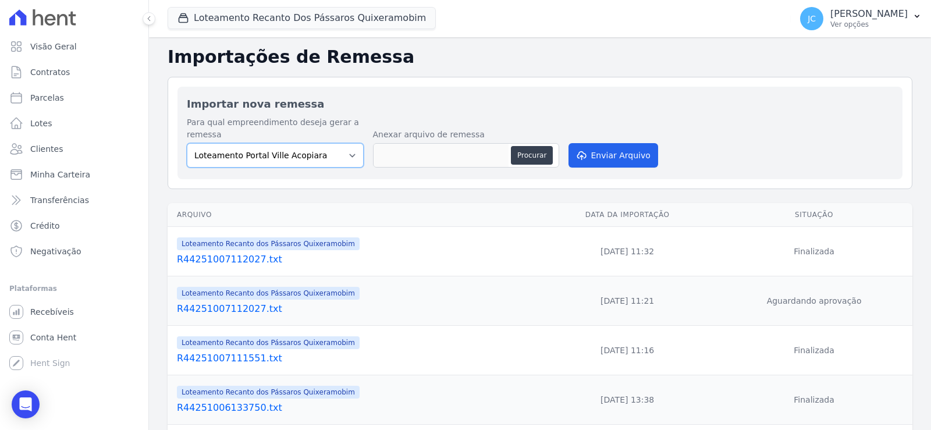
click at [270, 168] on select "Loteamento Portal Ville Acopiara Loteamento Recanto dos Pássaros Quixeramobim L…" at bounding box center [275, 155] width 177 height 24
select select "680c1bfe-1e9a-4ffe-9017-886ab10875cd"
click at [198, 152] on select "Loteamento Portal Ville Acopiara Loteamento Recanto dos Pássaros Quixeramobim L…" at bounding box center [275, 155] width 177 height 24
click at [553, 165] on button "Procurar" at bounding box center [532, 155] width 42 height 19
type input "R44251013114707.txt"
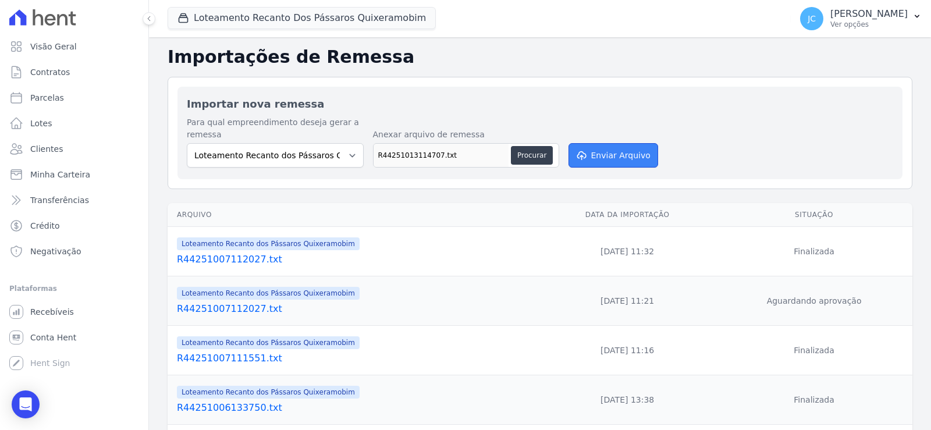
click at [646, 166] on button "Enviar Arquivo" at bounding box center [613, 155] width 90 height 24
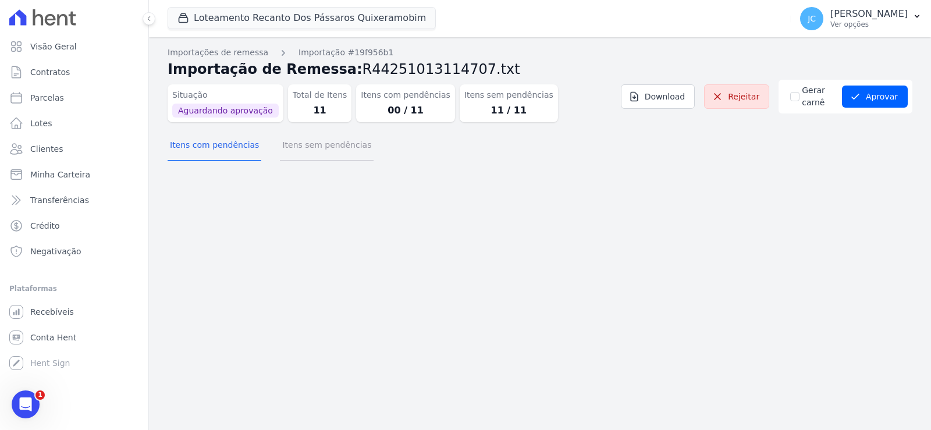
click at [329, 155] on button "Itens sem pendências" at bounding box center [327, 146] width 94 height 30
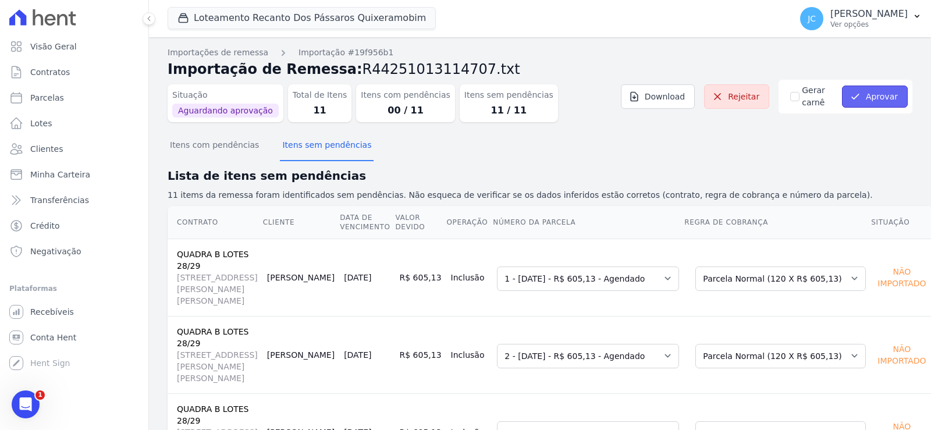
click at [865, 104] on button "Aprovar" at bounding box center [875, 97] width 66 height 22
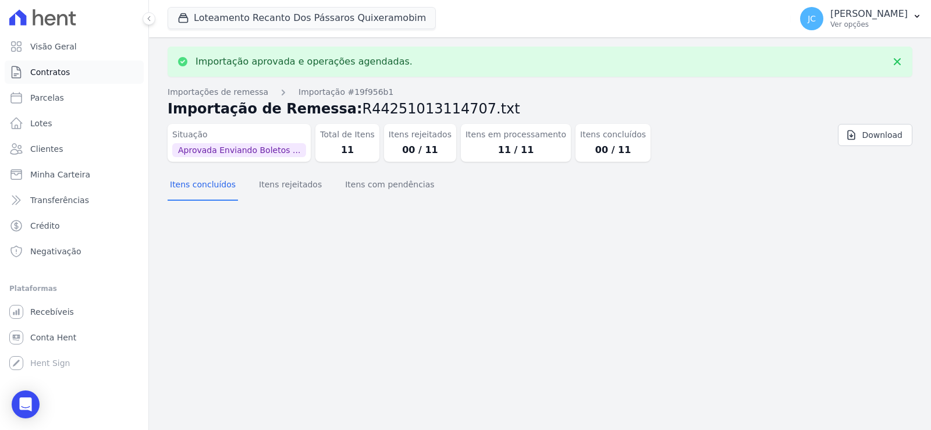
click at [63, 78] on span "Contratos" at bounding box center [50, 72] width 40 height 12
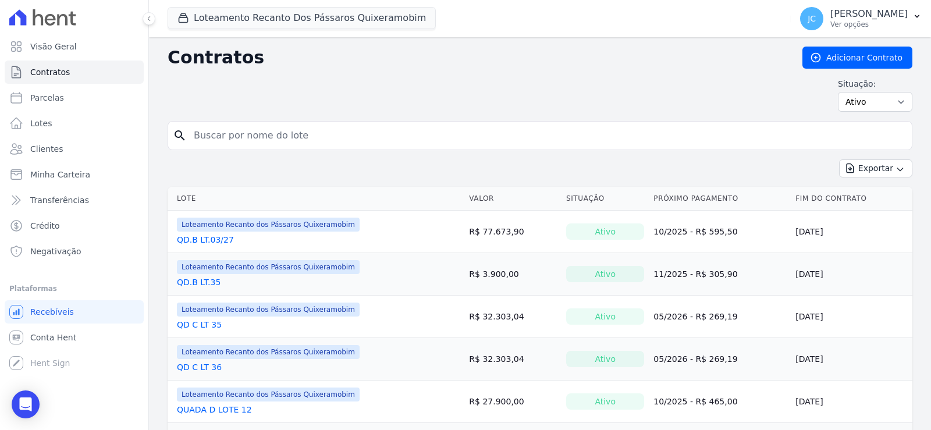
click at [257, 144] on input "search" at bounding box center [547, 135] width 720 height 23
type input "28"
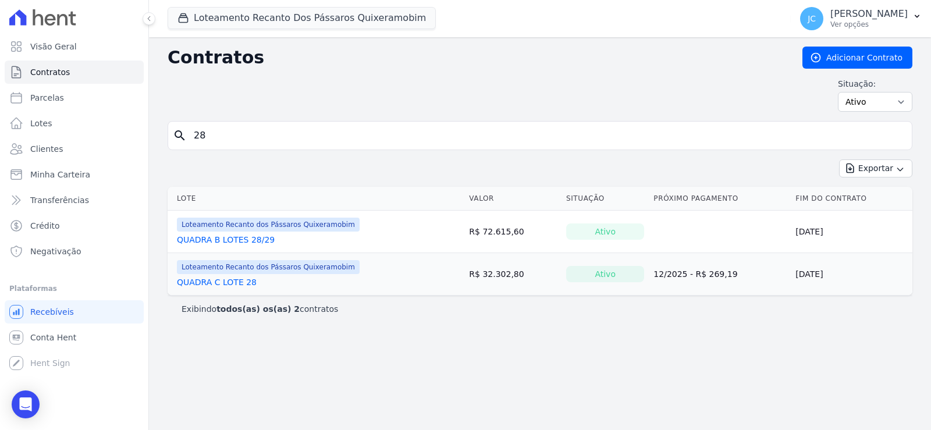
click at [258, 246] on link "QUADRA B LOTES 28/29" at bounding box center [226, 240] width 98 height 12
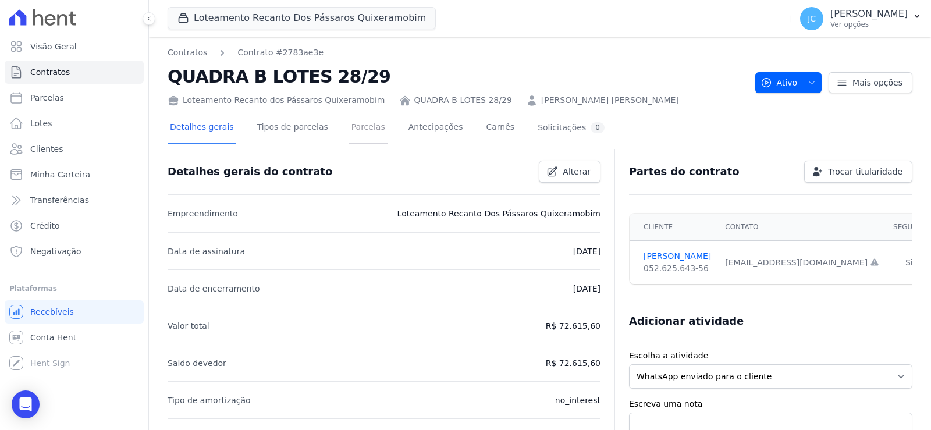
click at [384, 134] on link "Parcelas" at bounding box center [368, 128] width 38 height 31
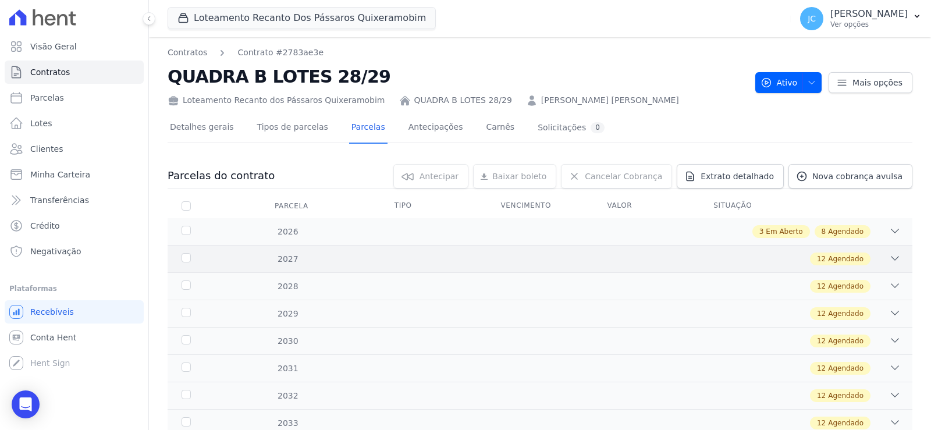
scroll to position [58, 0]
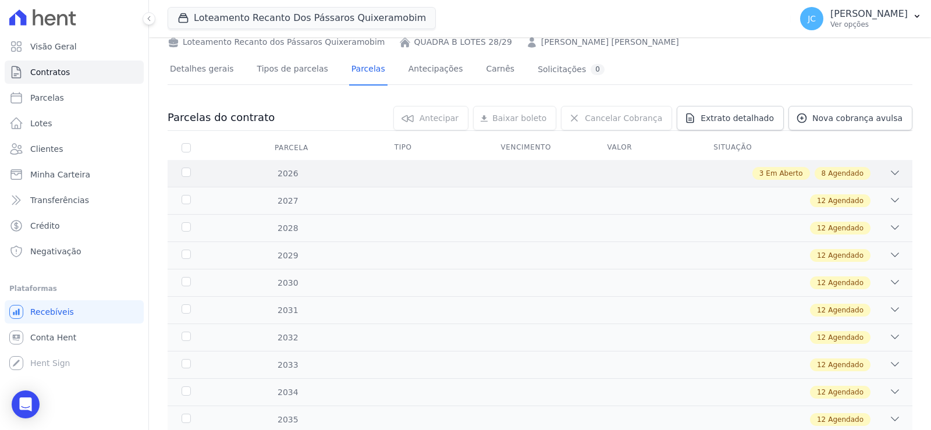
click at [259, 187] on div "2026 3 Em Aberto 8 Agendado" at bounding box center [540, 173] width 745 height 27
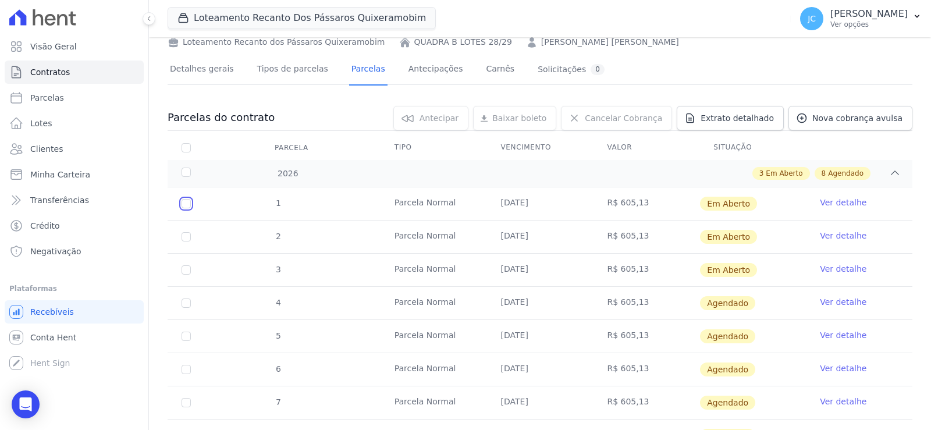
click at [191, 208] on input "checkbox" at bounding box center [186, 203] width 9 height 9
checkbox input "true"
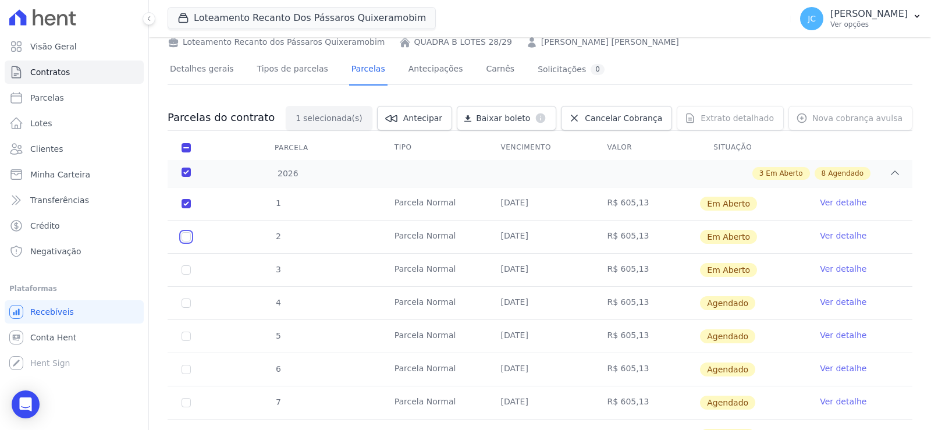
click at [191, 241] on input "checkbox" at bounding box center [186, 236] width 9 height 9
checkbox input "true"
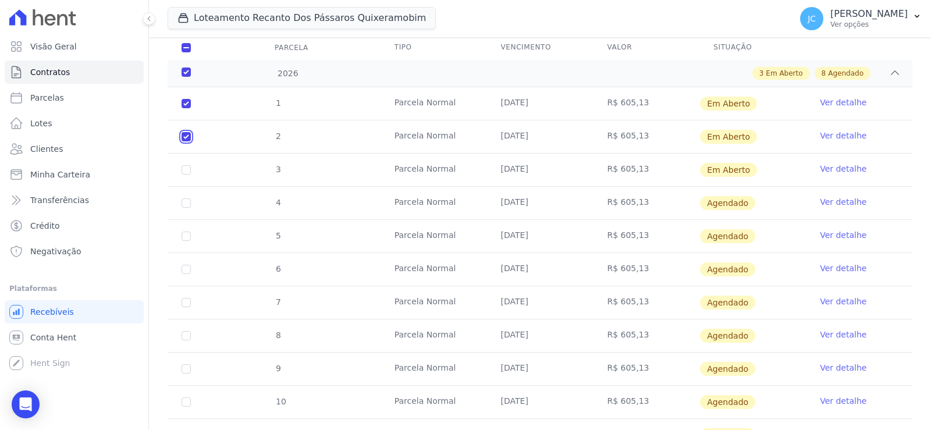
scroll to position [175, 0]
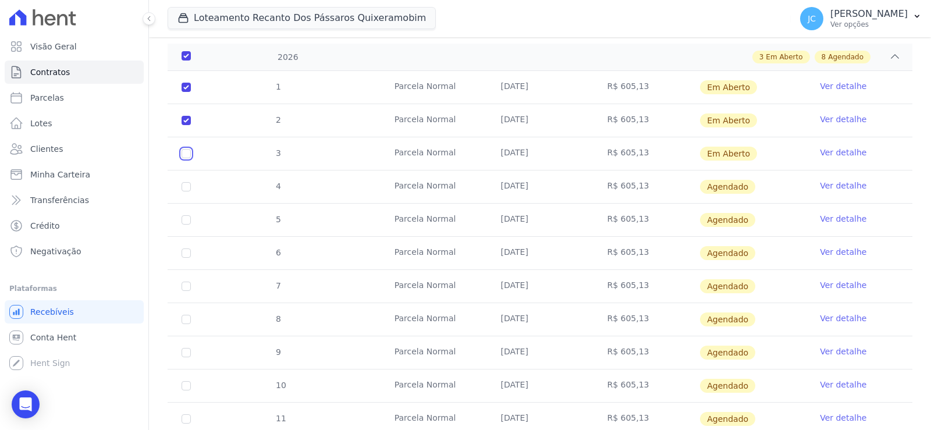
click at [191, 158] on input "checkbox" at bounding box center [186, 153] width 9 height 9
checkbox input "true"
click at [191, 191] on input "checkbox" at bounding box center [186, 186] width 9 height 9
checkbox input "true"
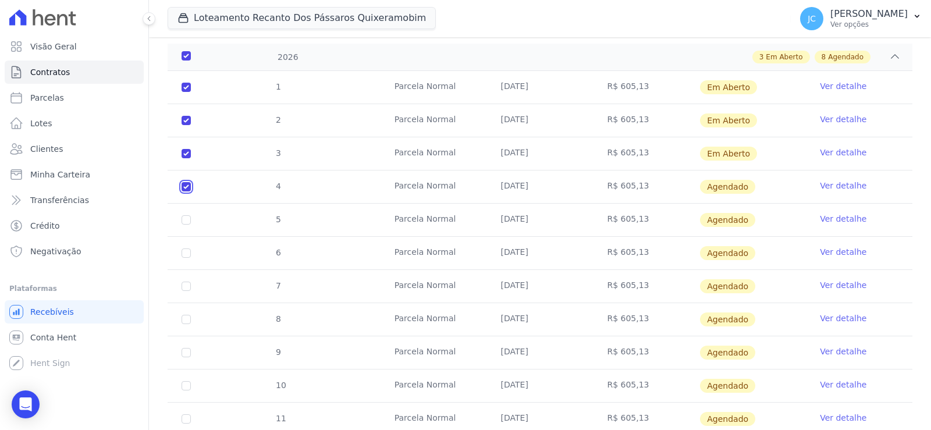
checkbox input "true"
click at [191, 225] on input "checkbox" at bounding box center [186, 219] width 9 height 9
checkbox input "true"
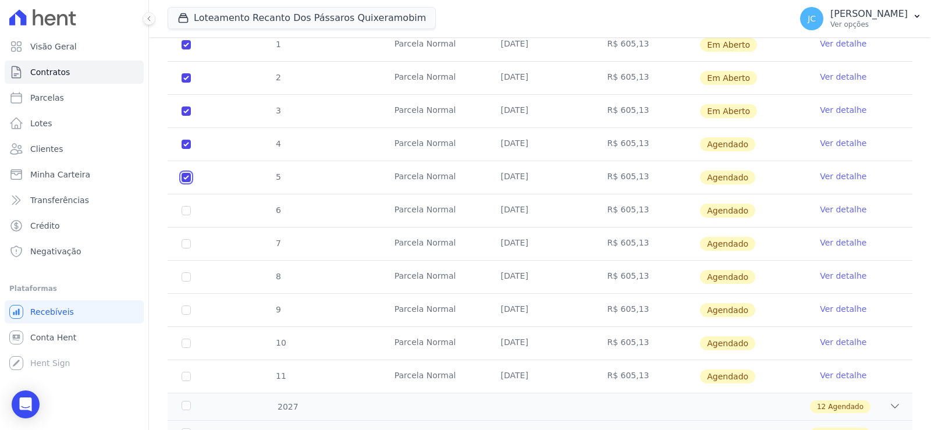
scroll to position [233, 0]
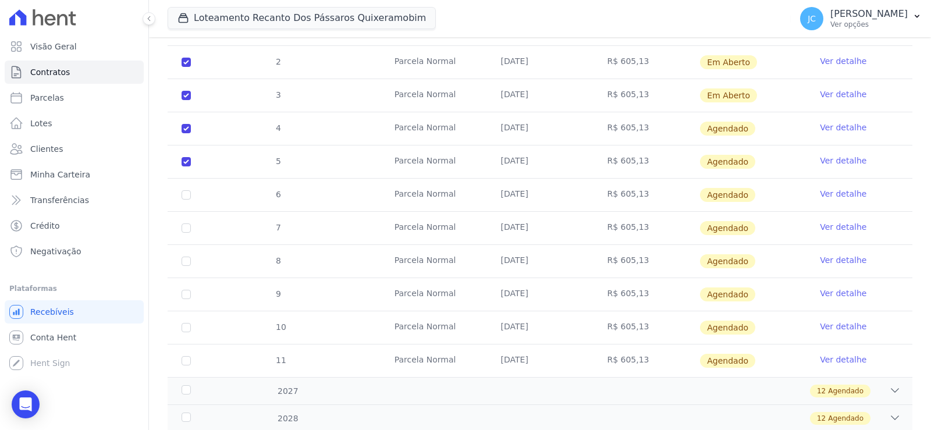
click at [197, 211] on td "6" at bounding box center [186, 195] width 37 height 33
click at [191, 200] on input "checkbox" at bounding box center [186, 194] width 9 height 9
checkbox input "true"
click at [191, 233] on input "checkbox" at bounding box center [186, 227] width 9 height 9
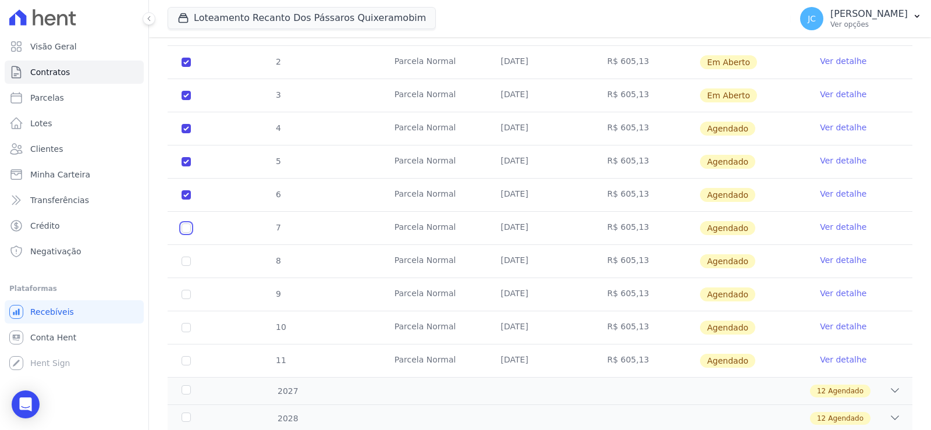
checkbox input "true"
click at [205, 278] on td "8" at bounding box center [186, 261] width 37 height 33
click at [191, 266] on input "checkbox" at bounding box center [186, 261] width 9 height 9
checkbox input "true"
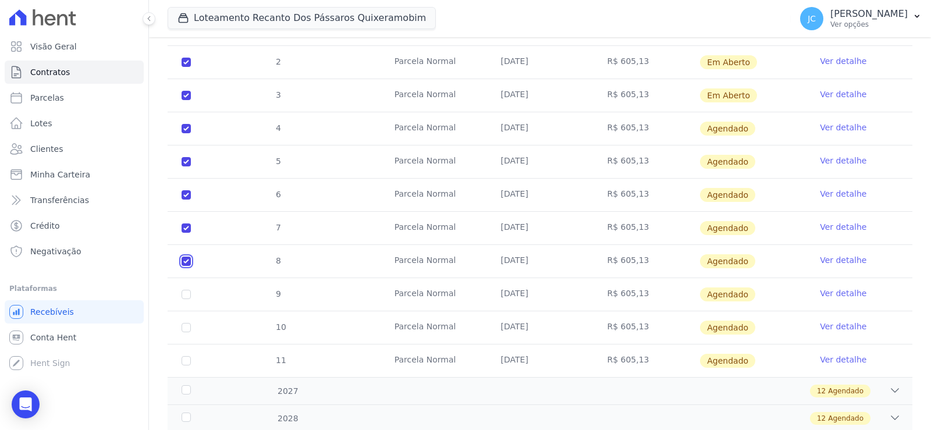
checkbox input "true"
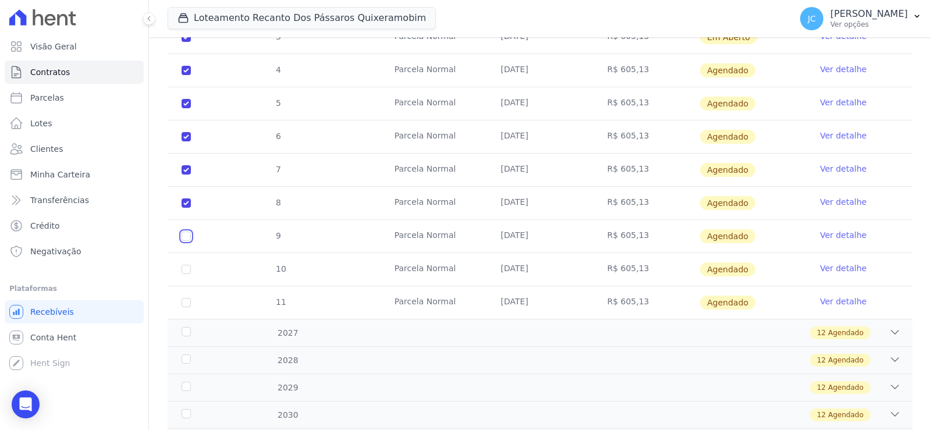
click at [191, 241] on input "checkbox" at bounding box center [186, 236] width 9 height 9
checkbox input "true"
click at [191, 274] on input "checkbox" at bounding box center [186, 269] width 9 height 9
checkbox input "true"
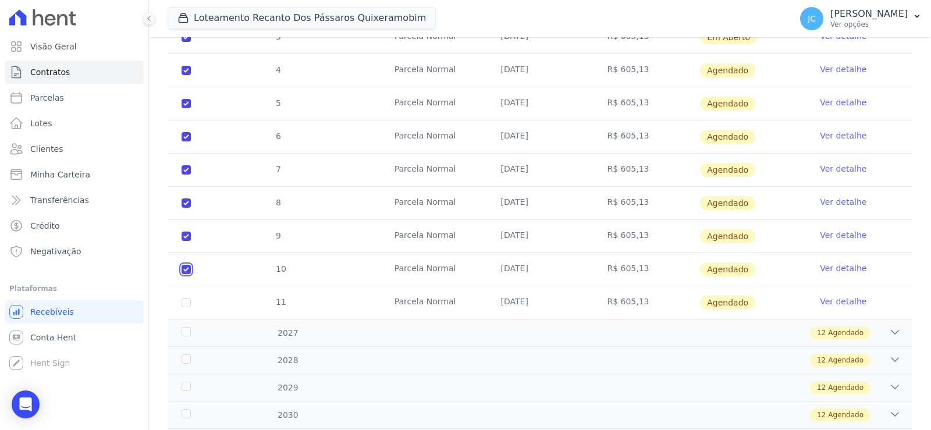
checkbox input "true"
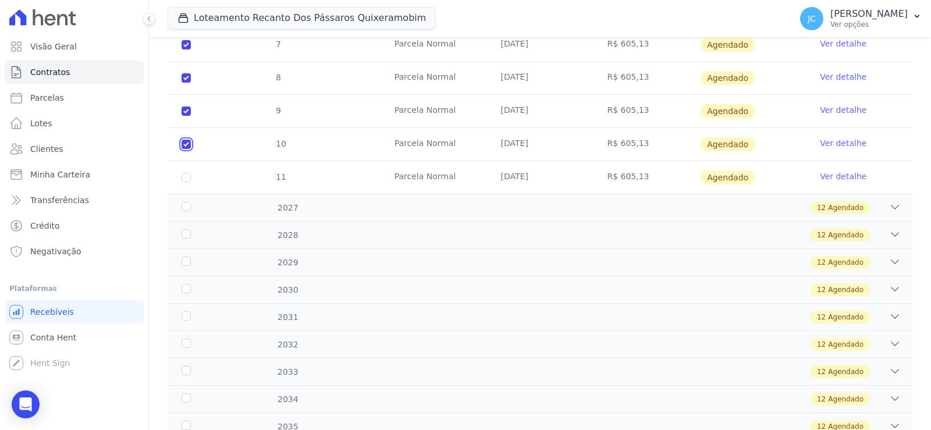
scroll to position [417, 0]
click at [191, 181] on input "checkbox" at bounding box center [186, 176] width 9 height 9
checkbox input "true"
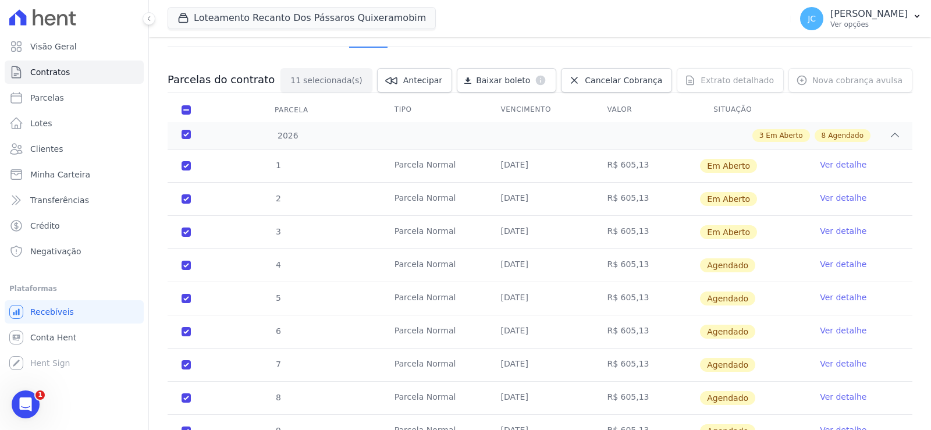
scroll to position [68, 0]
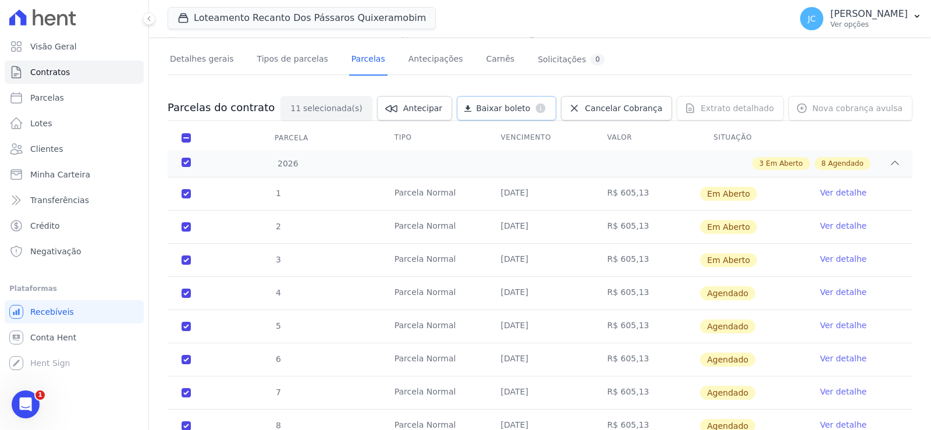
click at [501, 114] on span "Baixar boleto" at bounding box center [503, 108] width 54 height 12
